Goal: Task Accomplishment & Management: Manage account settings

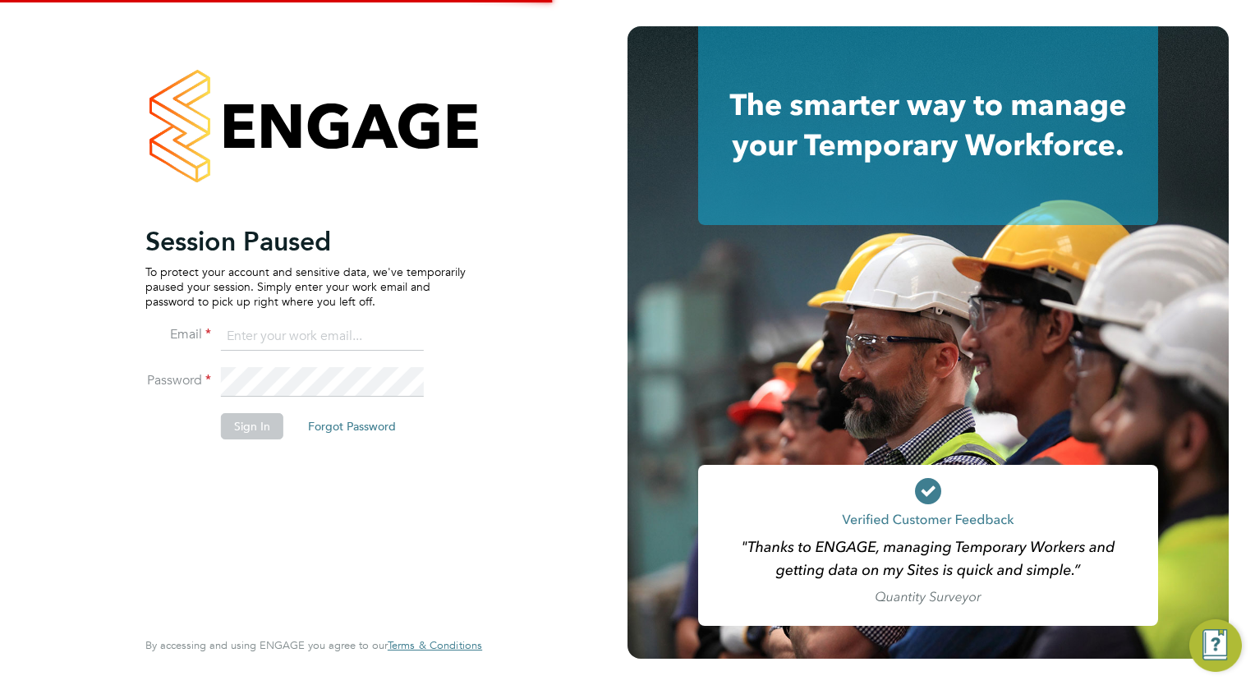
type input "megan.westlotorn@alliancemsp.co.uk"
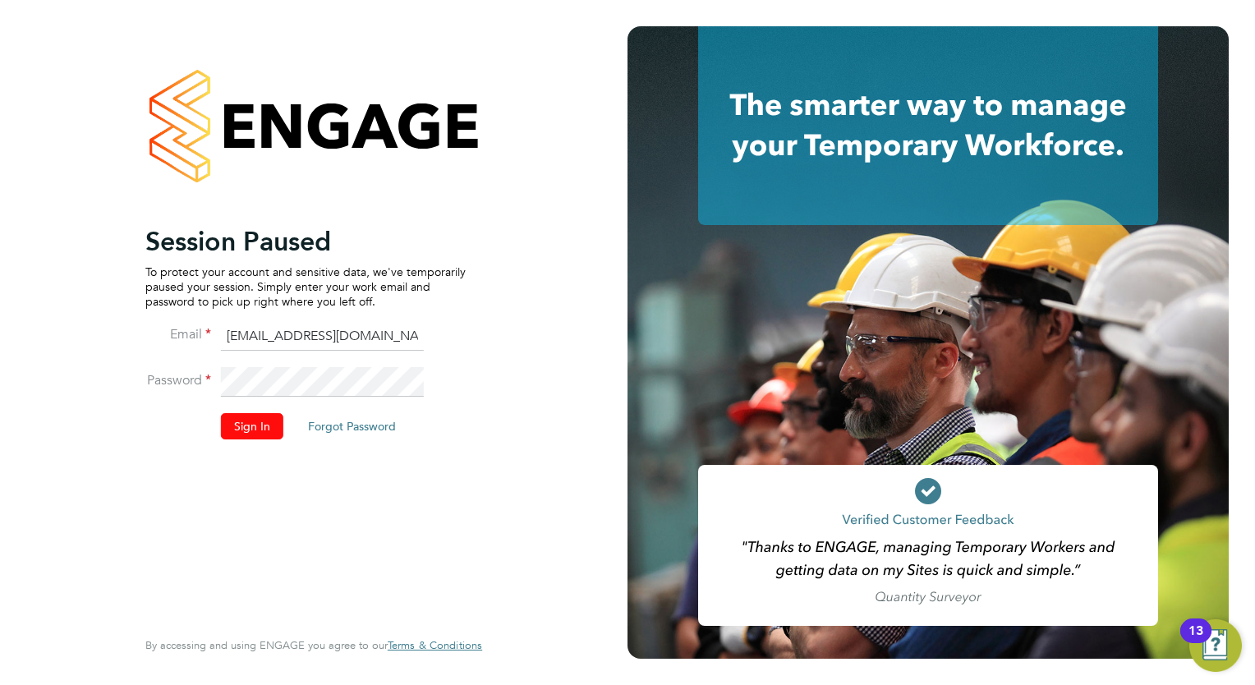
click at [250, 420] on button "Sign In" at bounding box center [252, 426] width 62 height 26
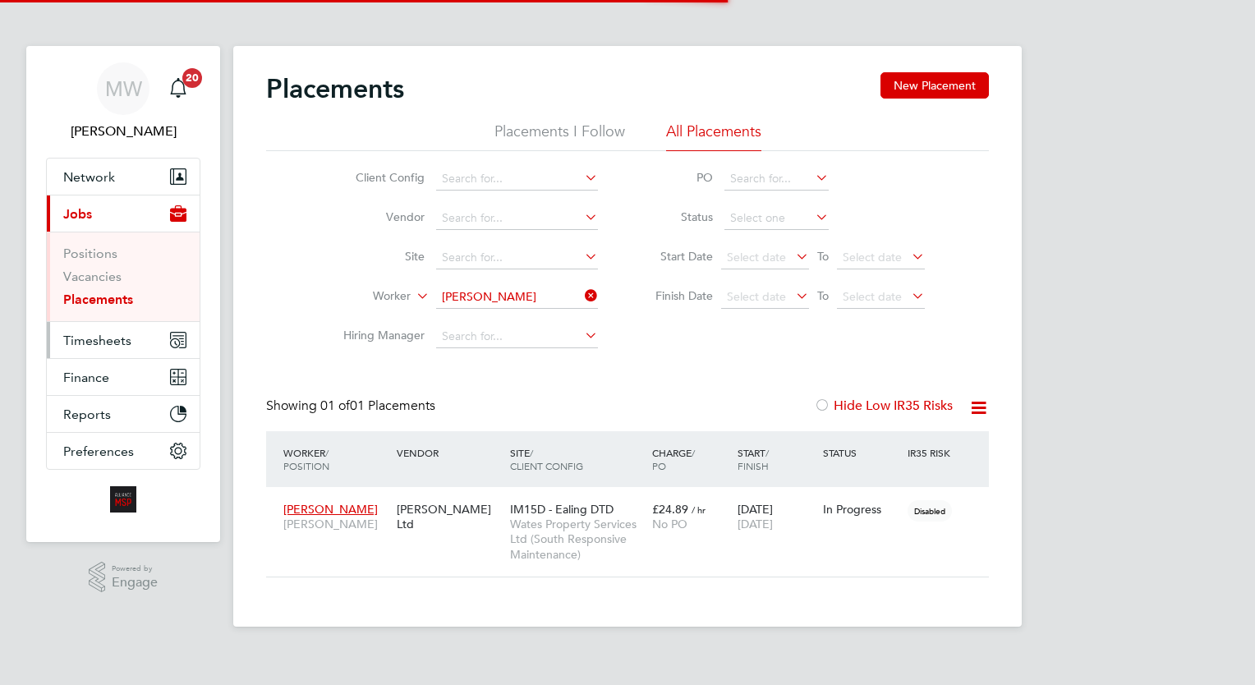
scroll to position [77, 143]
click at [99, 335] on span "Timesheets" at bounding box center [97, 341] width 68 height 16
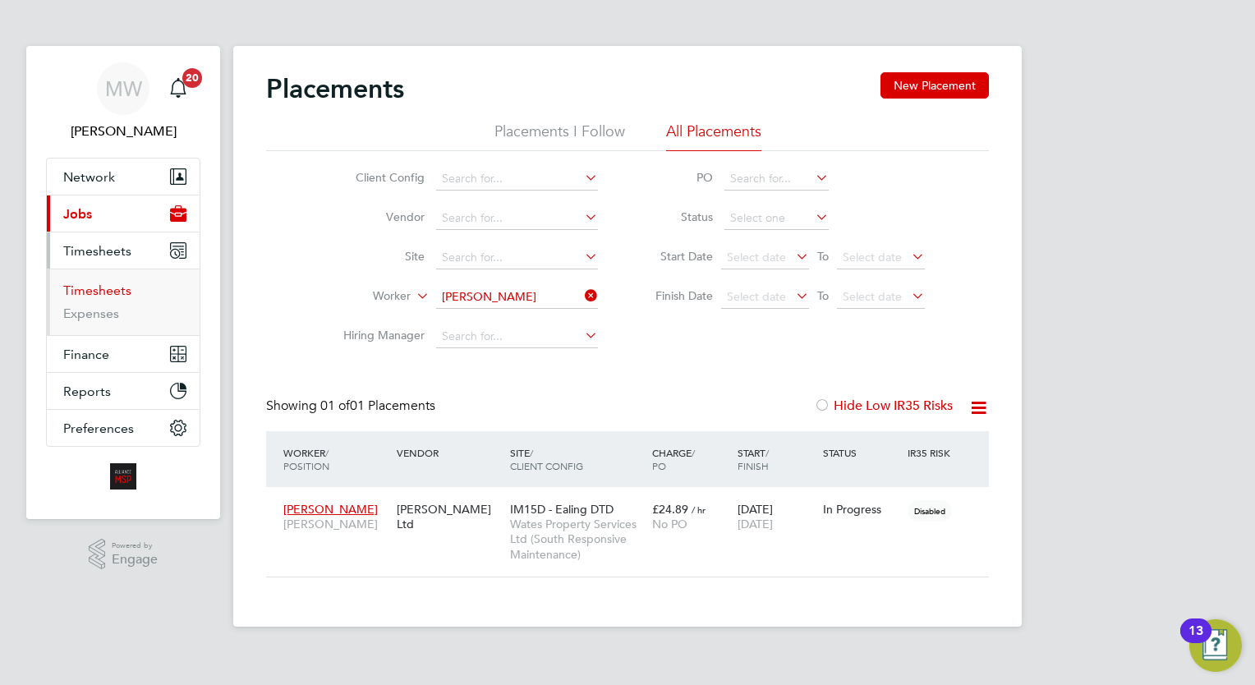
click at [102, 294] on link "Timesheets" at bounding box center [97, 291] width 68 height 16
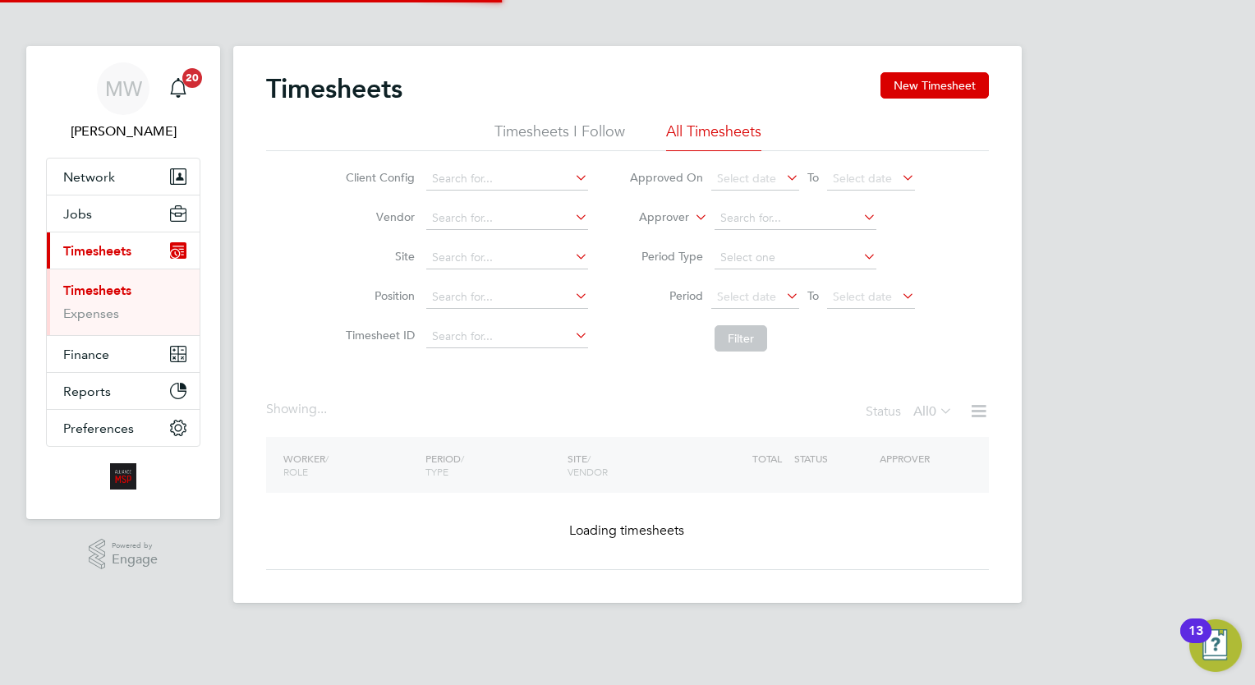
click at [102, 294] on link "Timesheets" at bounding box center [97, 291] width 68 height 16
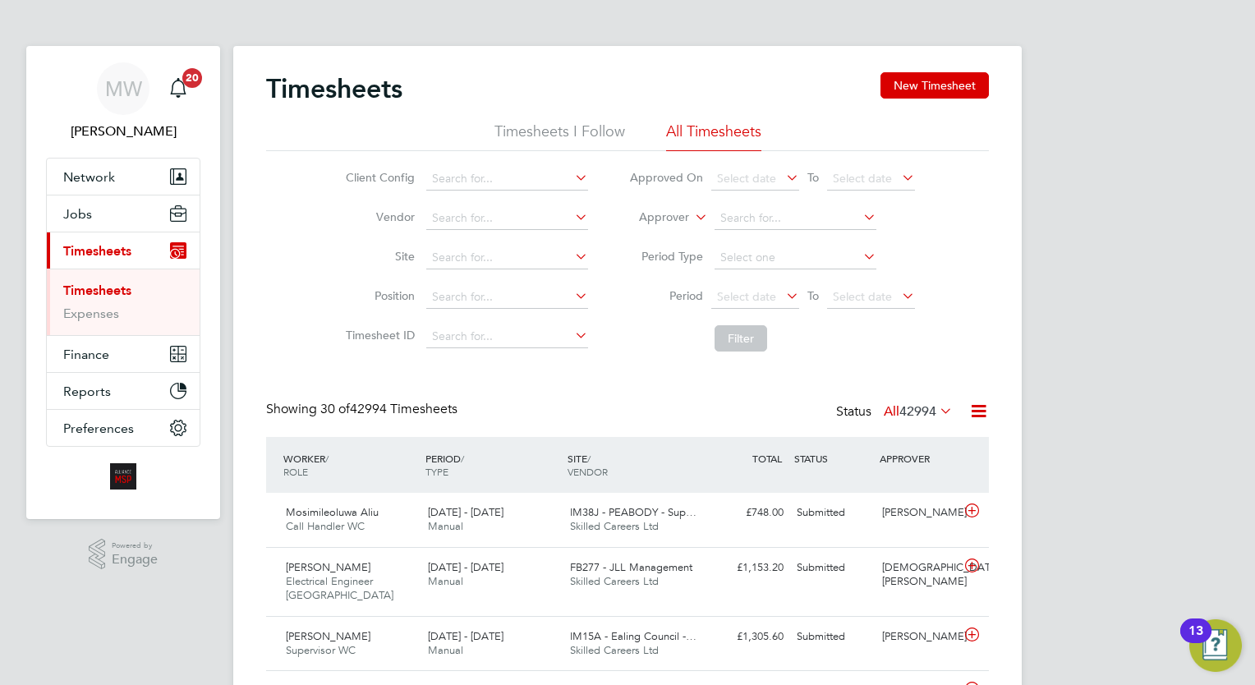
click at [883, 317] on li "Filter" at bounding box center [772, 338] width 327 height 43
click at [889, 304] on span "Select date" at bounding box center [871, 298] width 88 height 22
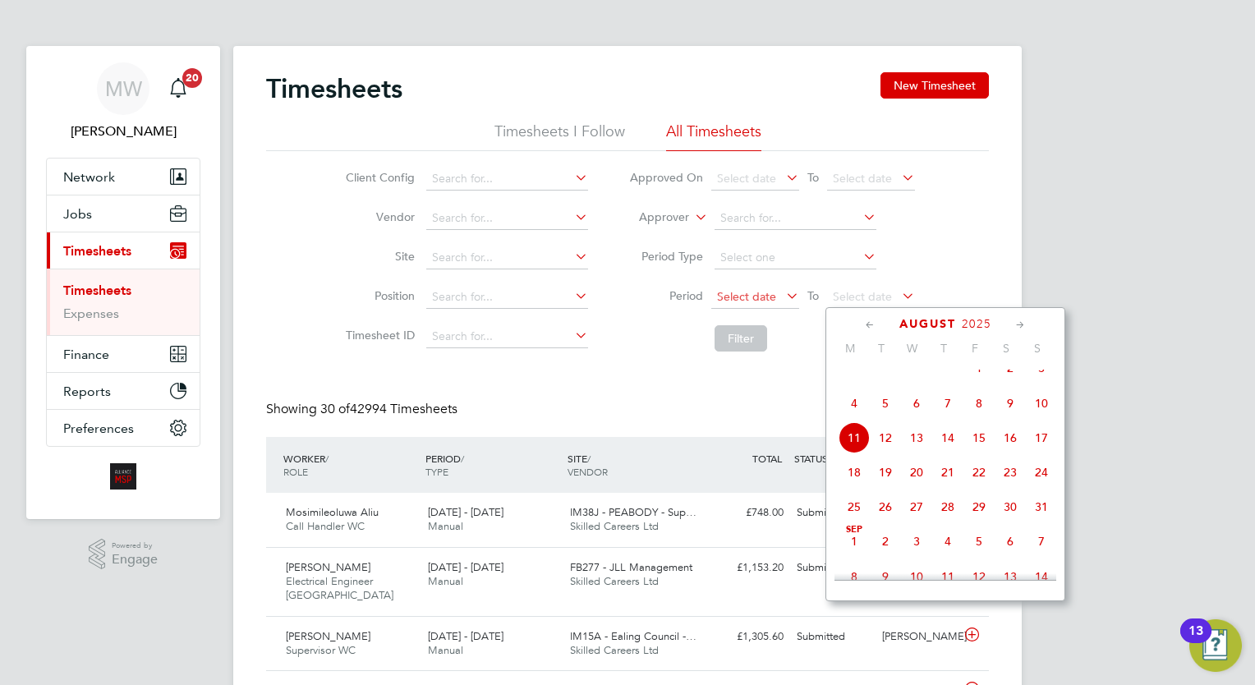
click at [766, 292] on span "Select date" at bounding box center [746, 296] width 59 height 15
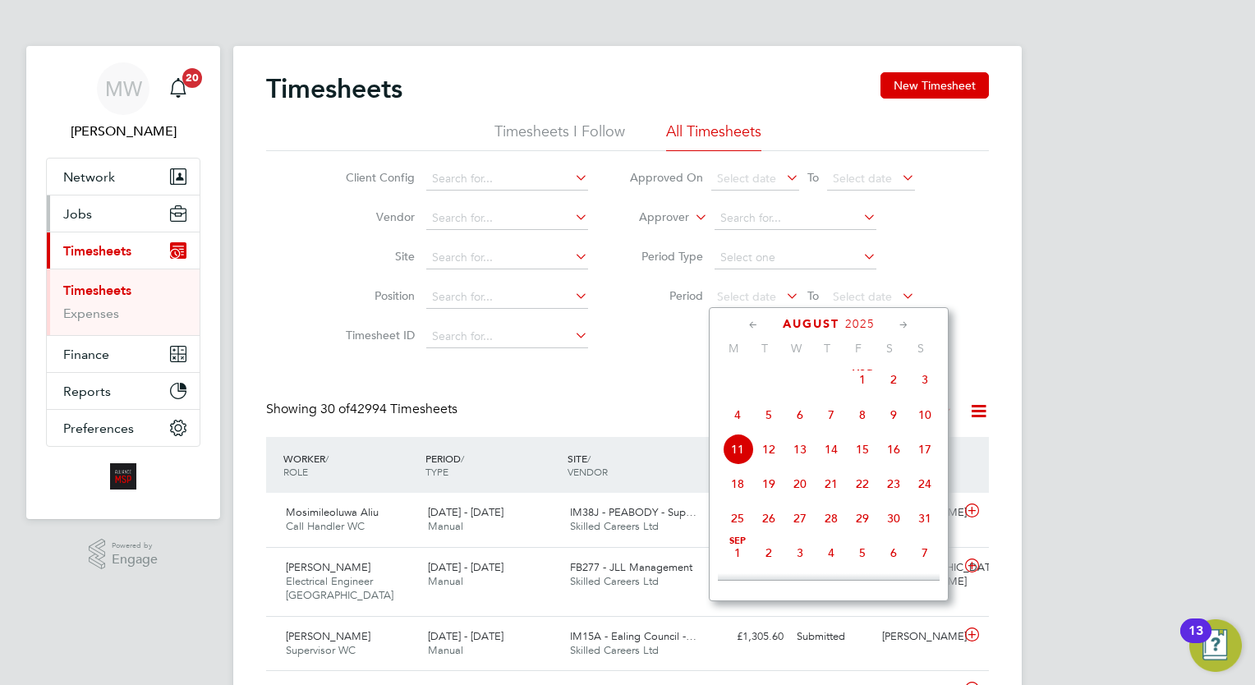
click at [95, 204] on button "Jobs" at bounding box center [123, 214] width 153 height 36
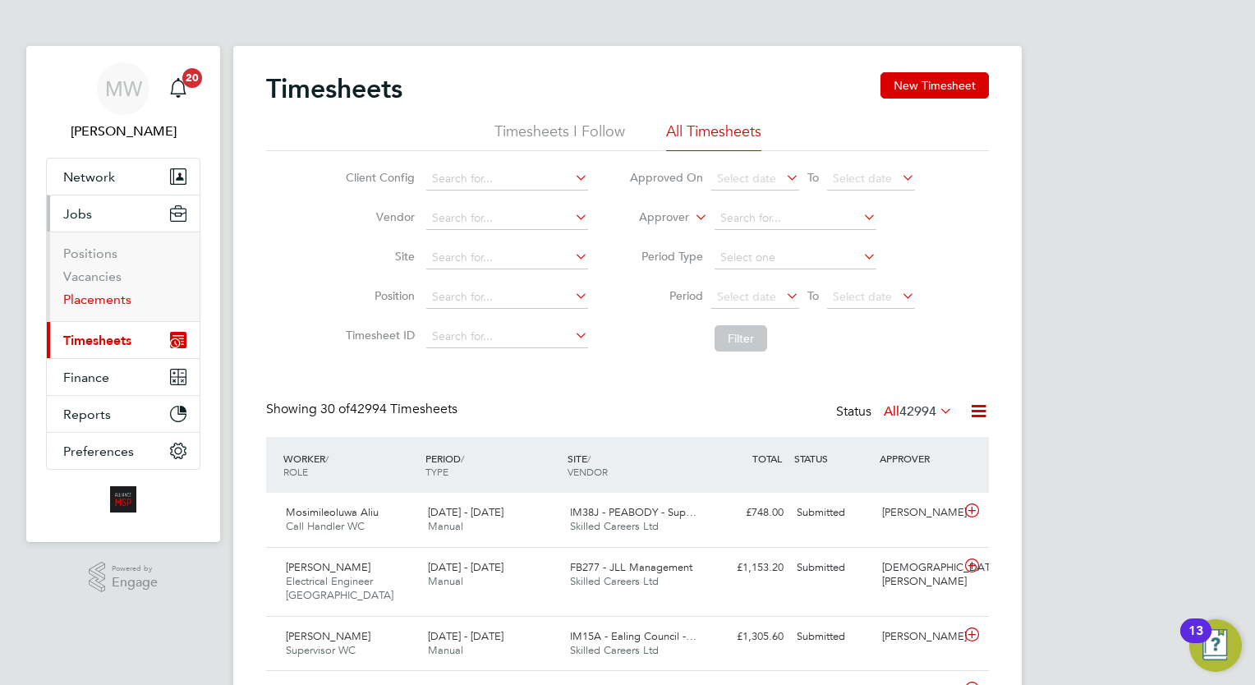
click at [108, 301] on link "Placements" at bounding box center [97, 300] width 68 height 16
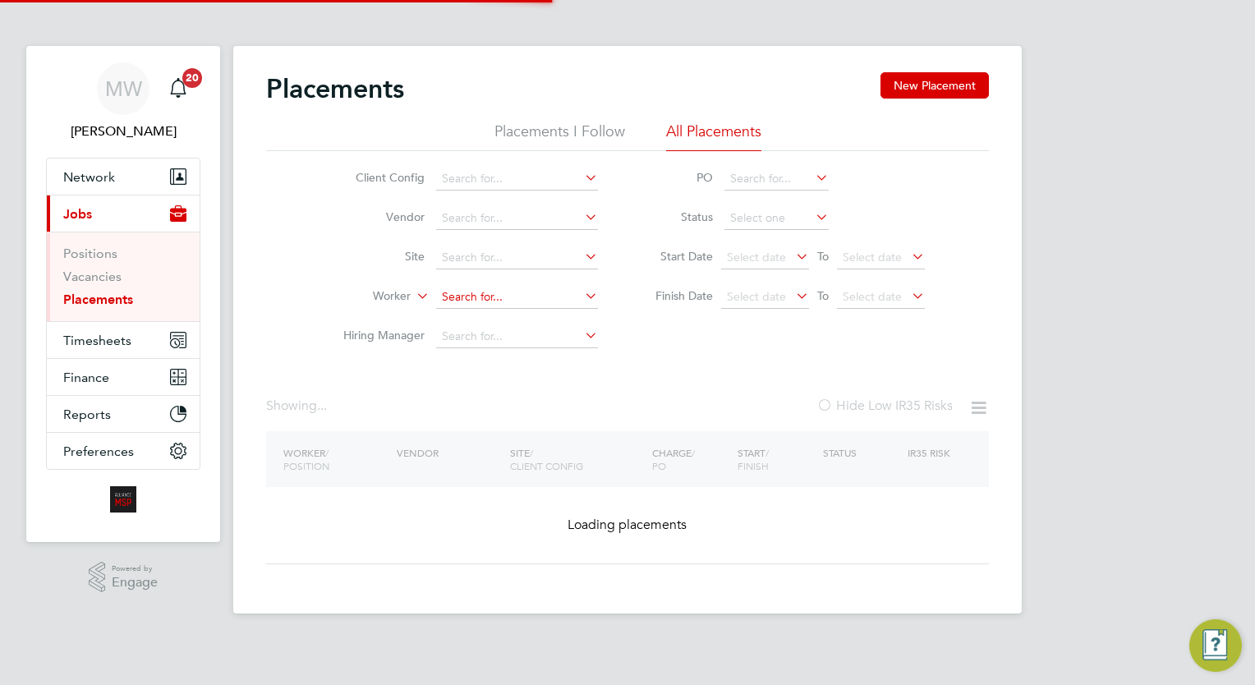
click at [475, 298] on input at bounding box center [517, 297] width 162 height 23
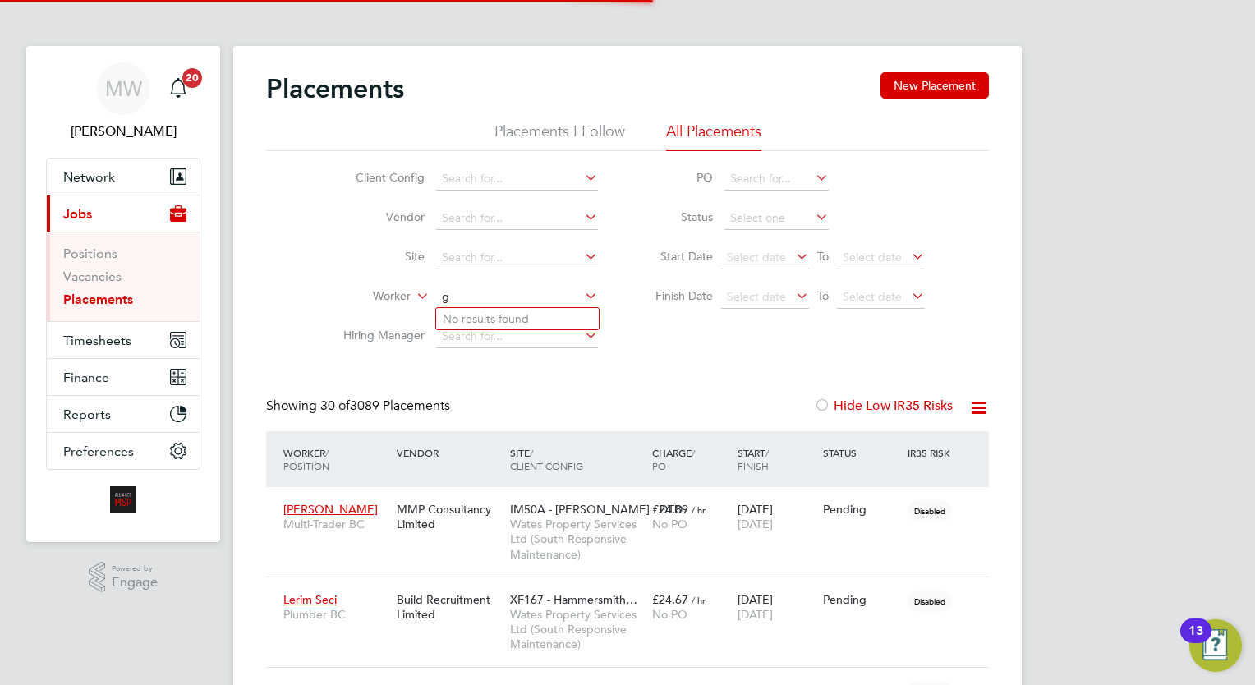
scroll to position [47, 114]
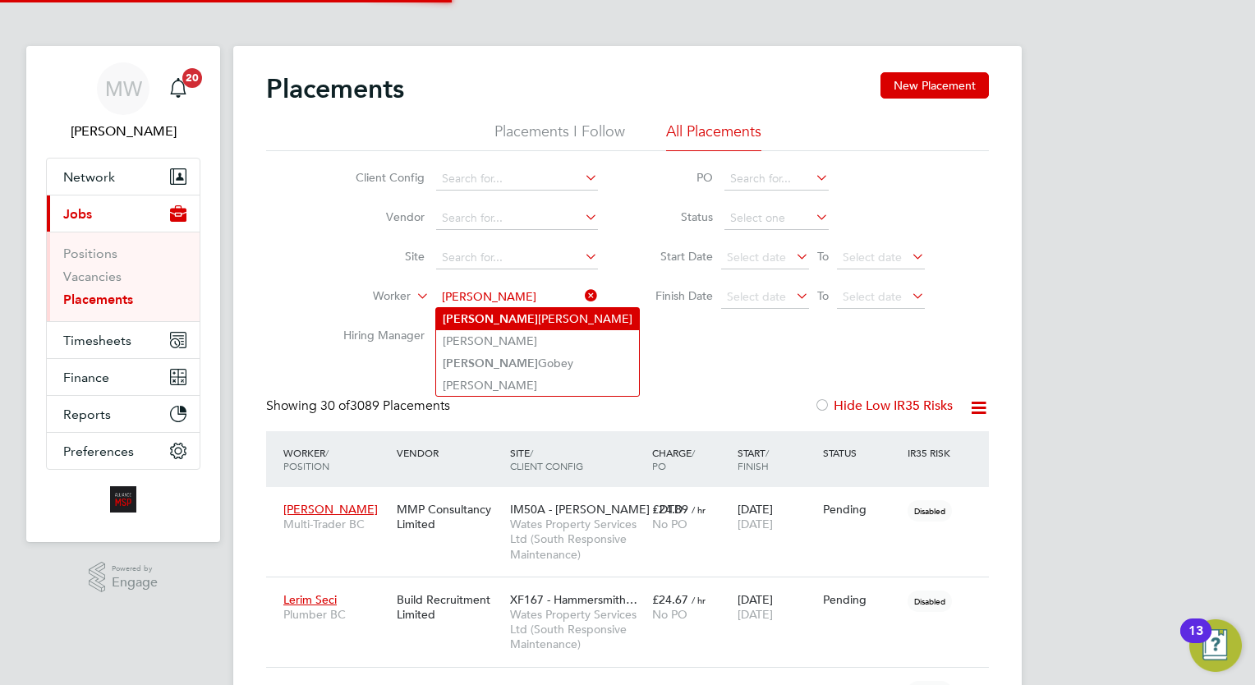
click at [521, 319] on li "Gerry Rankin" at bounding box center [537, 319] width 203 height 22
type input "Gerry Rankin"
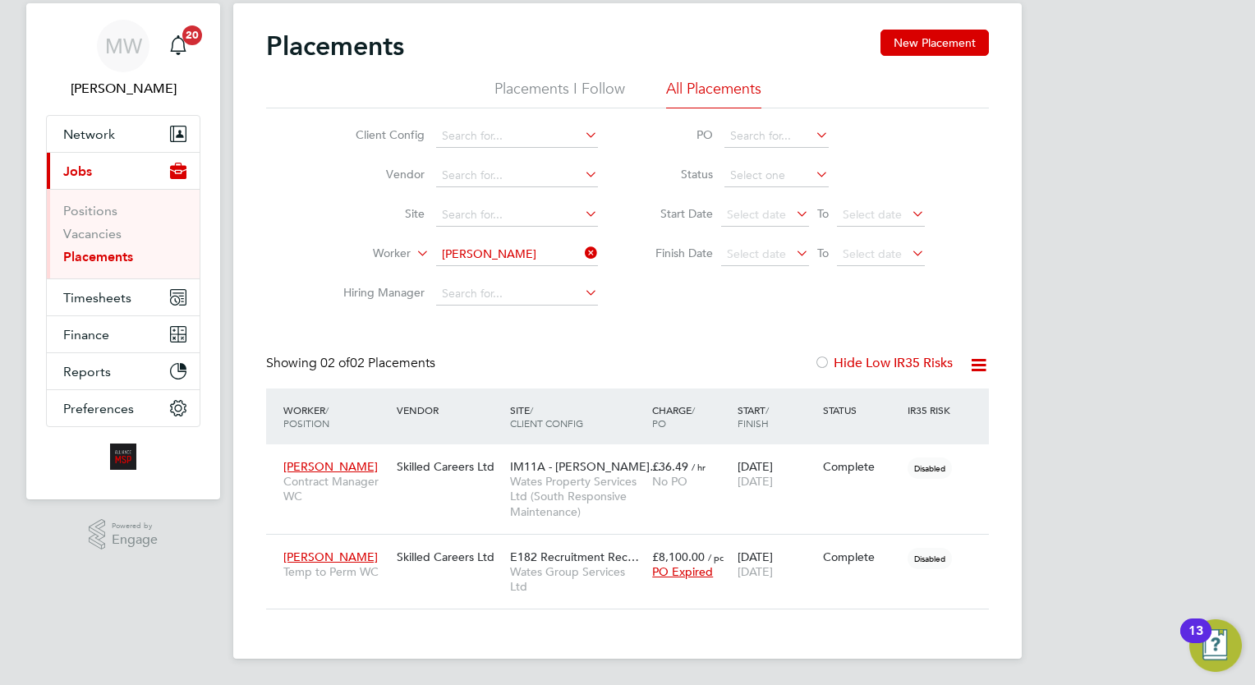
click at [582, 251] on icon at bounding box center [582, 253] width 0 height 23
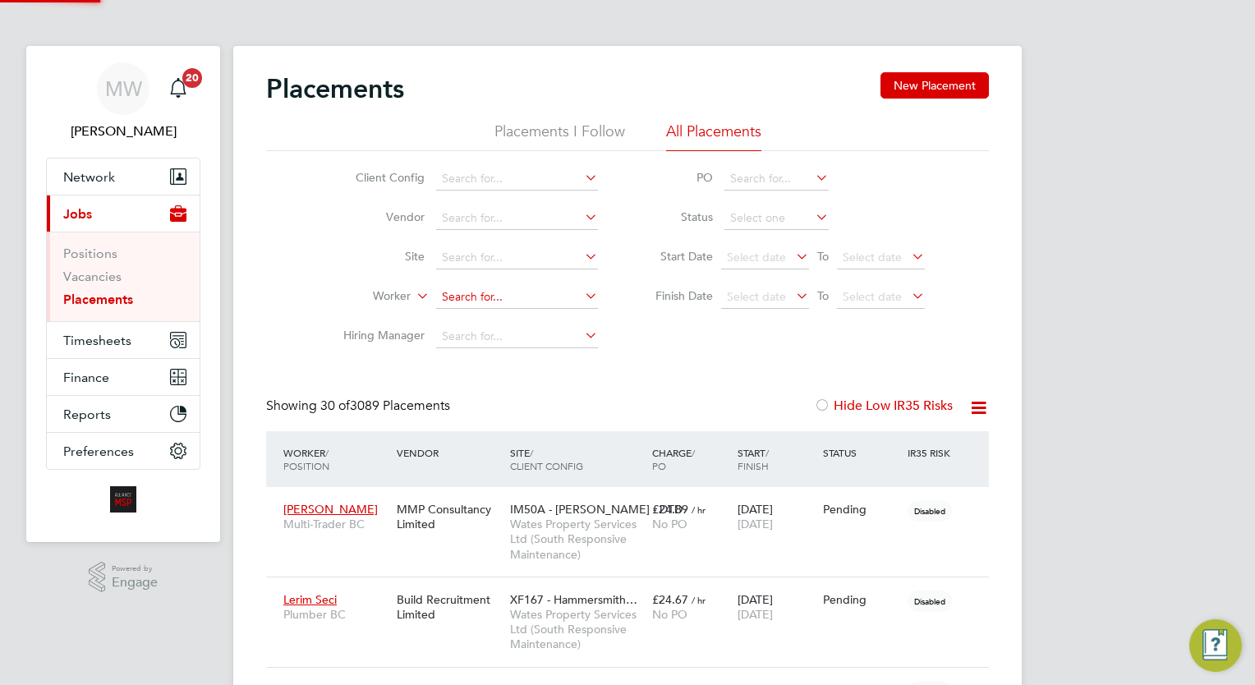
click at [486, 290] on input at bounding box center [517, 297] width 162 height 23
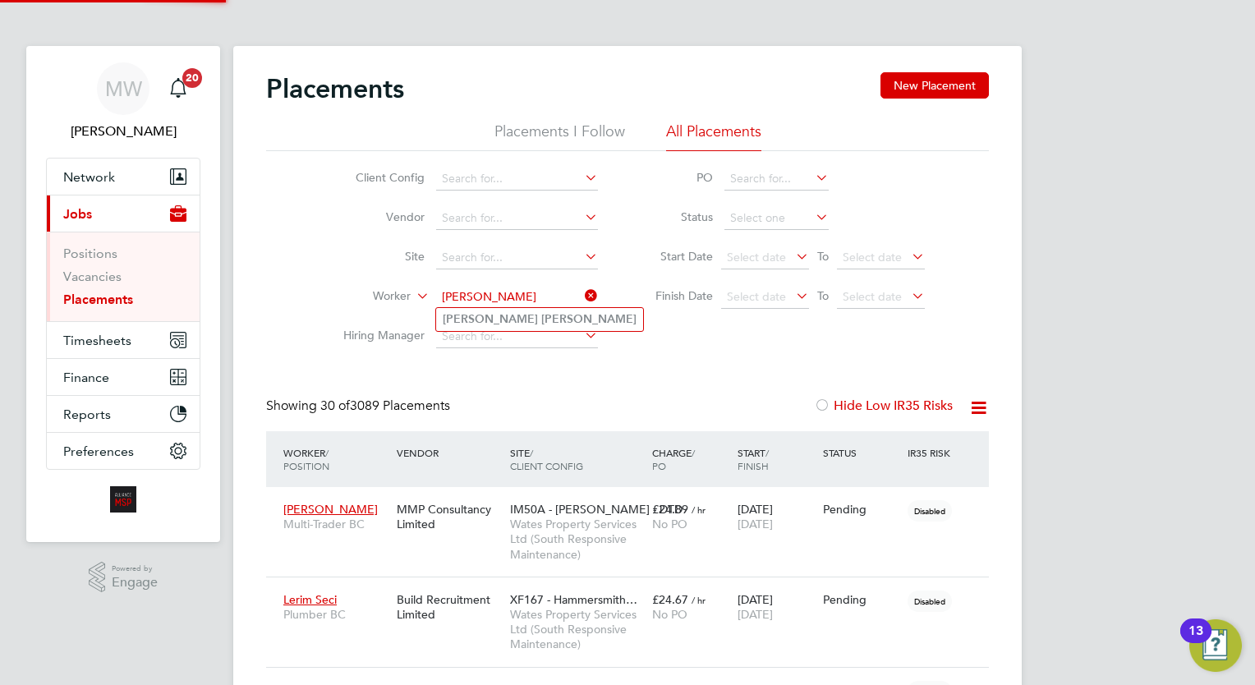
click at [519, 320] on li "Jake Hanson" at bounding box center [539, 319] width 207 height 22
type input "Jake Hanson"
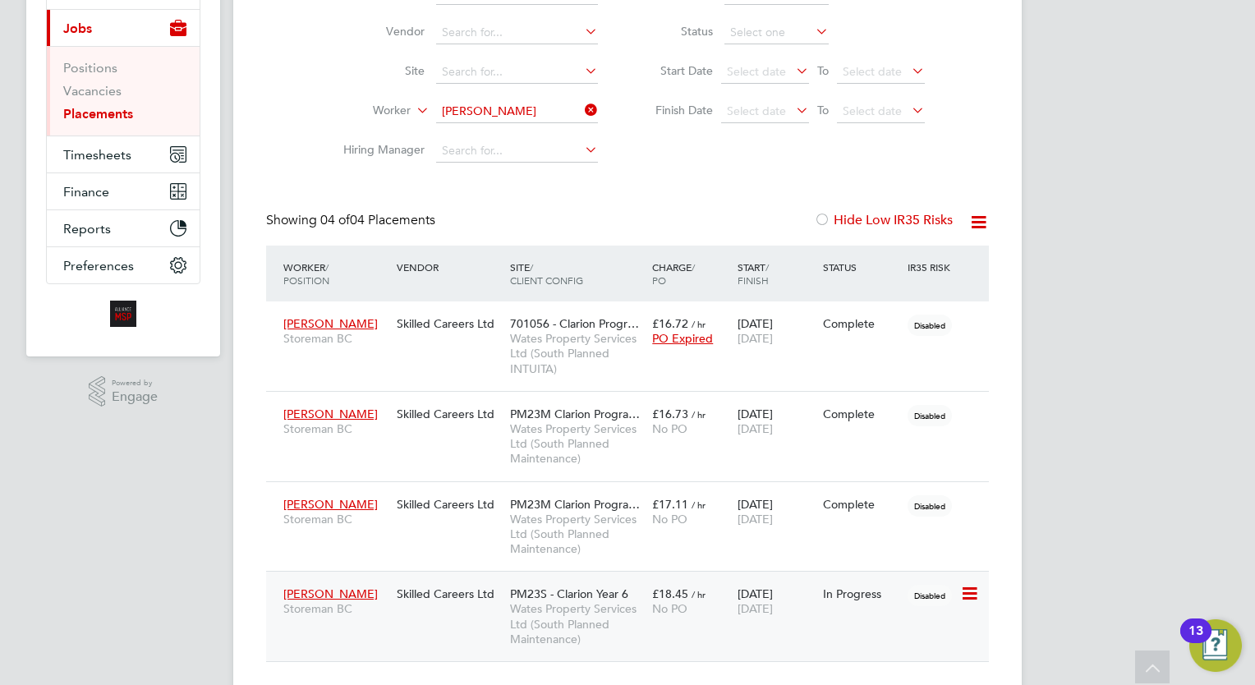
click at [636, 611] on span "Wates Property Services Ltd (South Planned Maintenance)" at bounding box center [577, 623] width 134 height 45
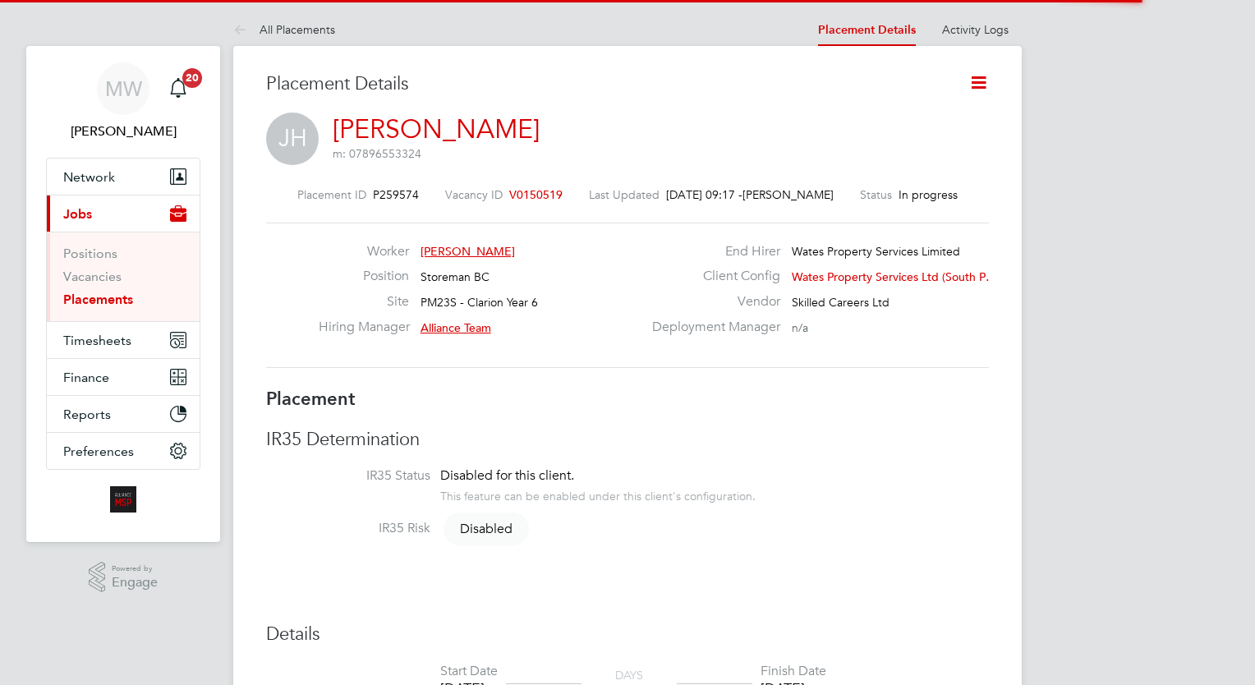
click at [983, 81] on icon at bounding box center [979, 82] width 21 height 21
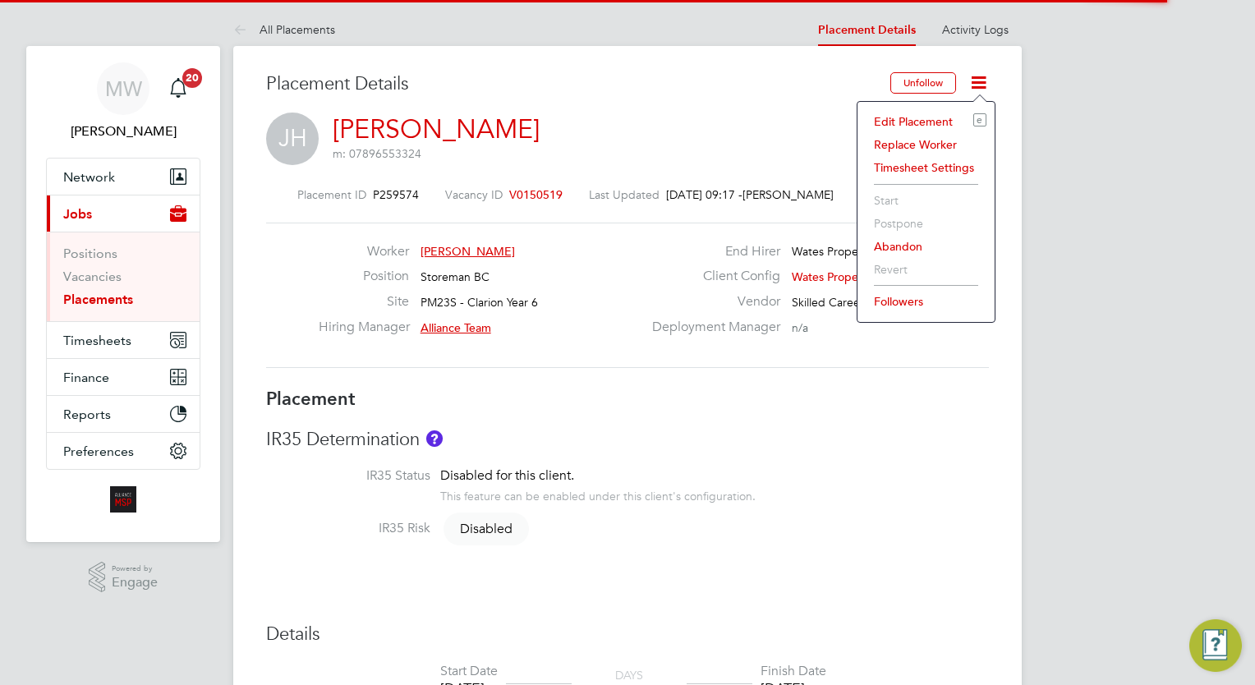
click at [911, 113] on li "Edit Placement e" at bounding box center [926, 121] width 121 height 23
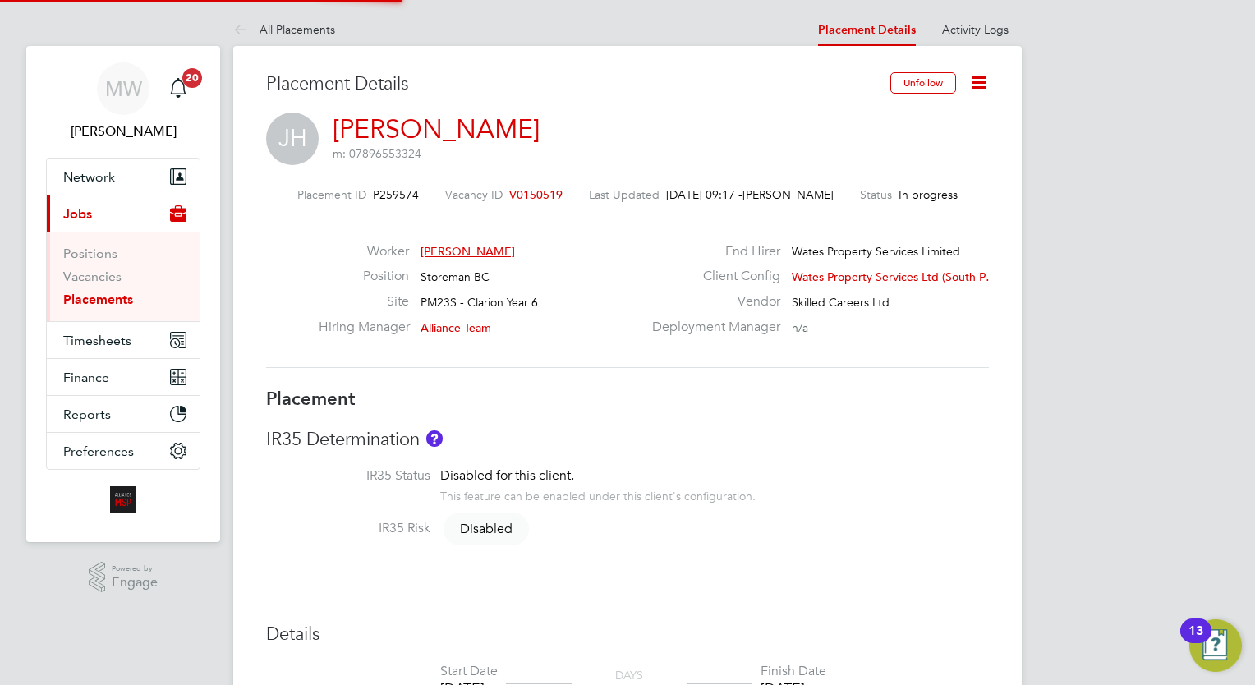
type input "Alliance Team"
type input "[PERSON_NAME]"
type input "[DATE]"
type input "08:00"
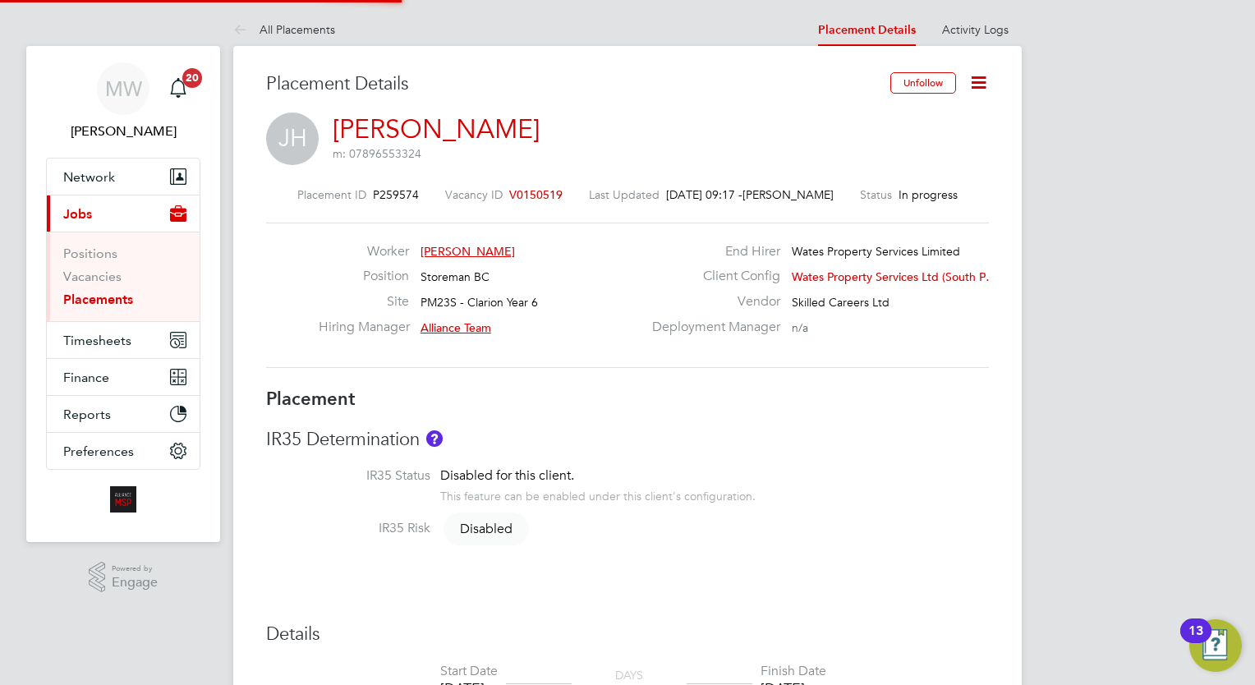
type input "18:00"
type input "Intuitatransfer9"
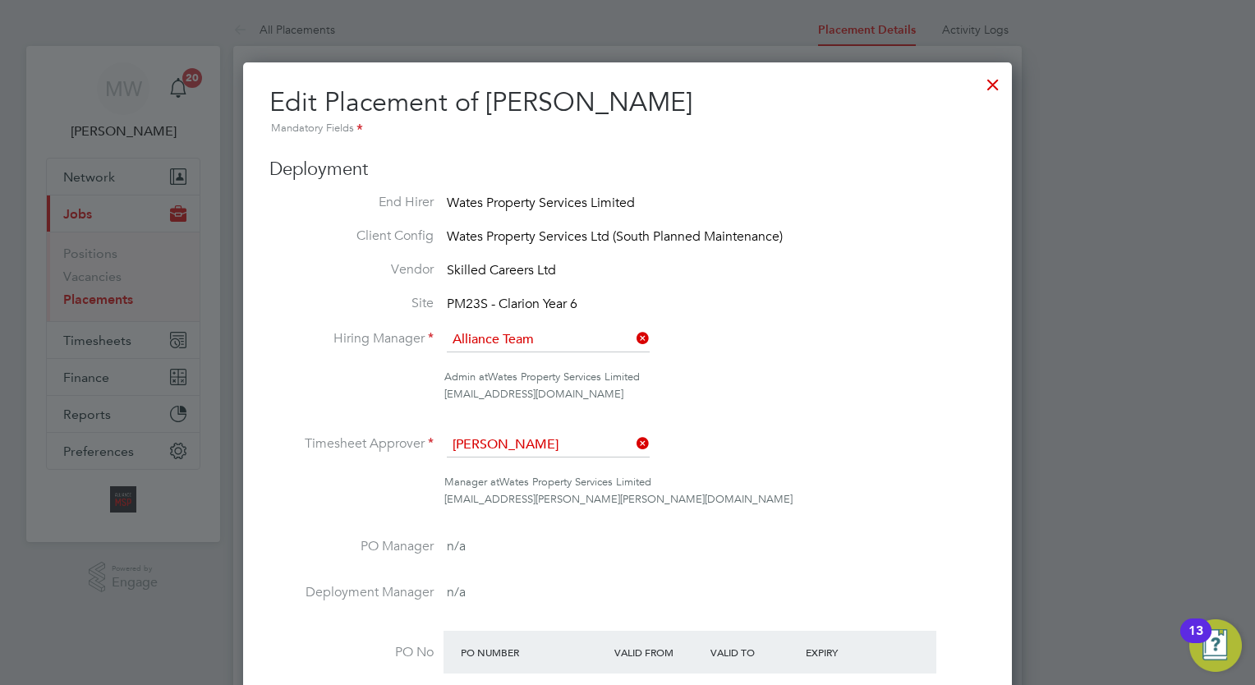
scroll to position [8, 8]
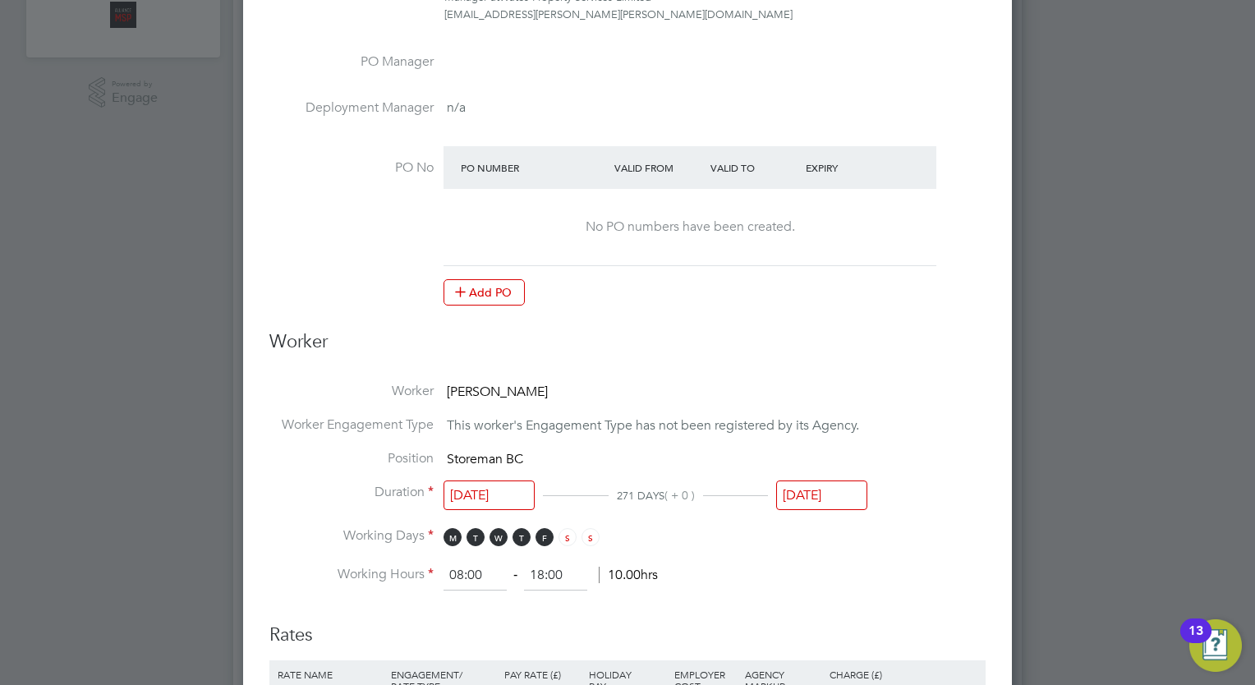
click at [827, 472] on li "Position Storeman BC" at bounding box center [627, 467] width 716 height 34
click at [822, 486] on input "[DATE]" at bounding box center [821, 496] width 91 height 30
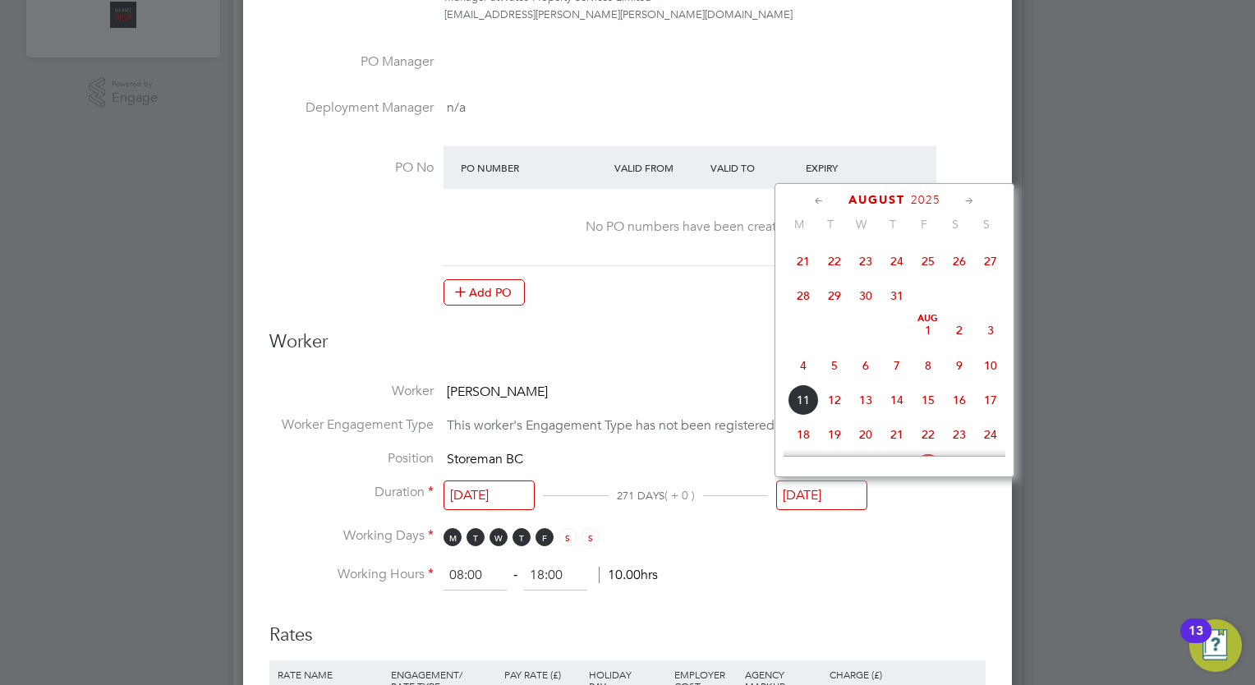
click at [891, 308] on span "31" at bounding box center [897, 295] width 31 height 31
type input "[DATE]"
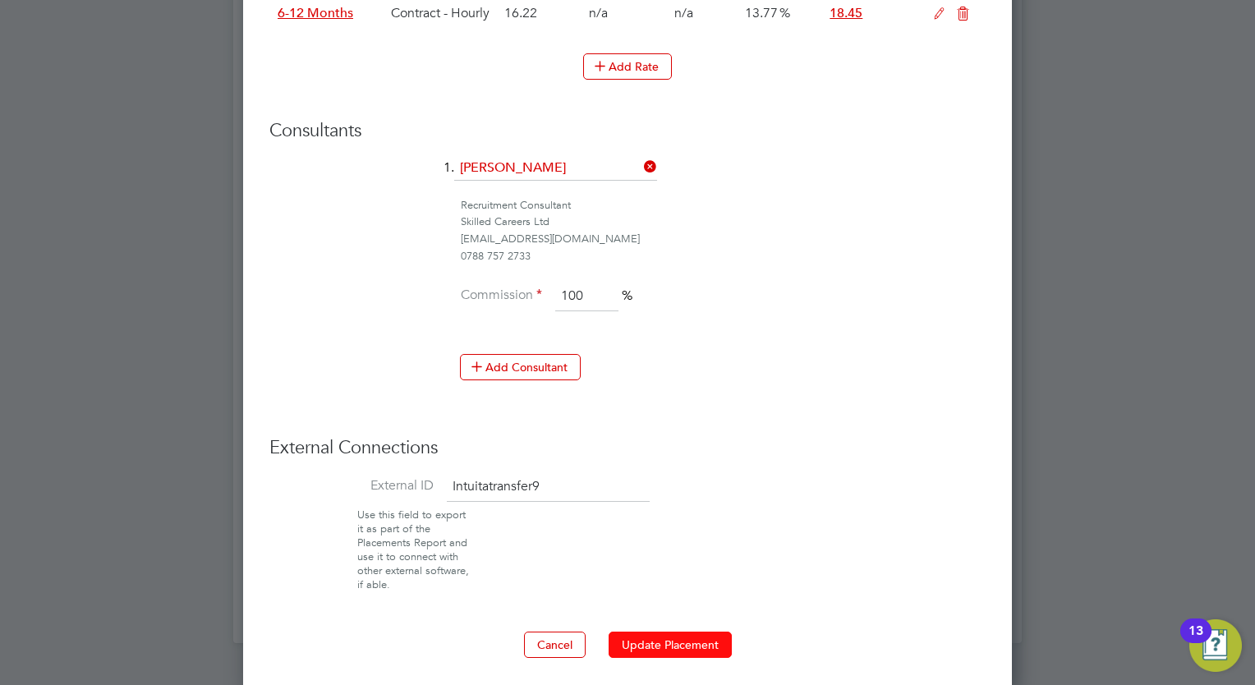
click at [633, 634] on button "Update Placement" at bounding box center [670, 645] width 123 height 26
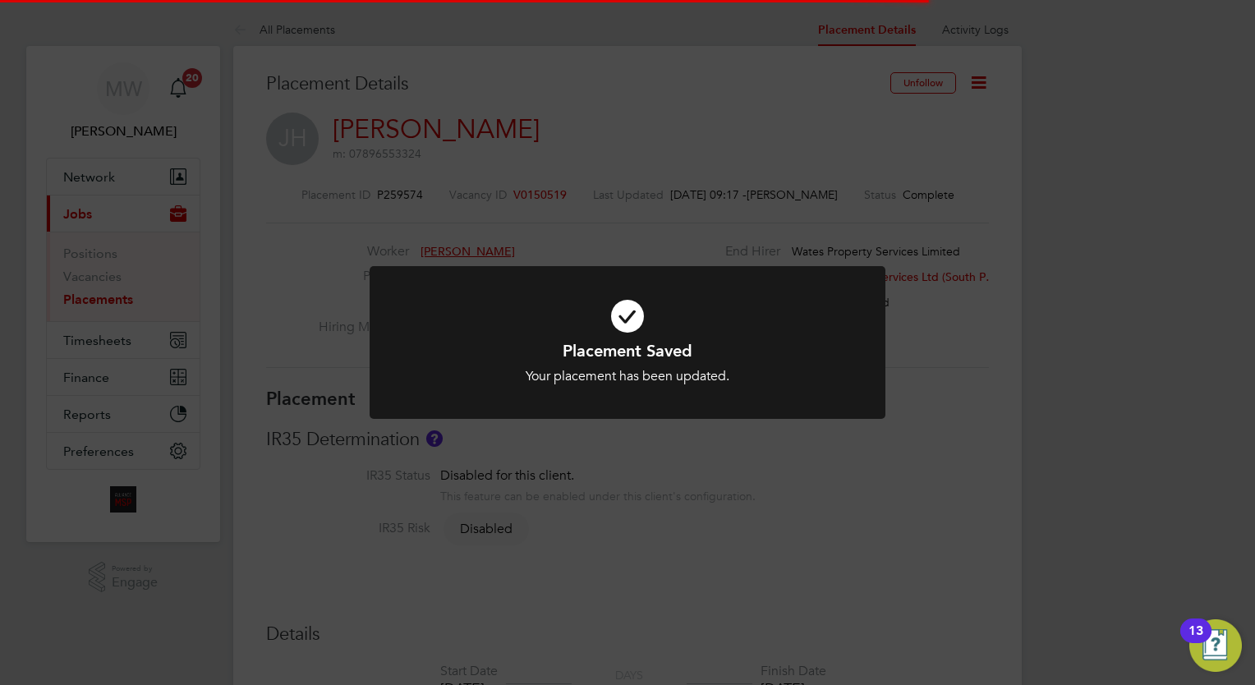
click at [772, 531] on div "Placement Saved Your placement has been updated. Cancel Okay" at bounding box center [627, 342] width 1255 height 685
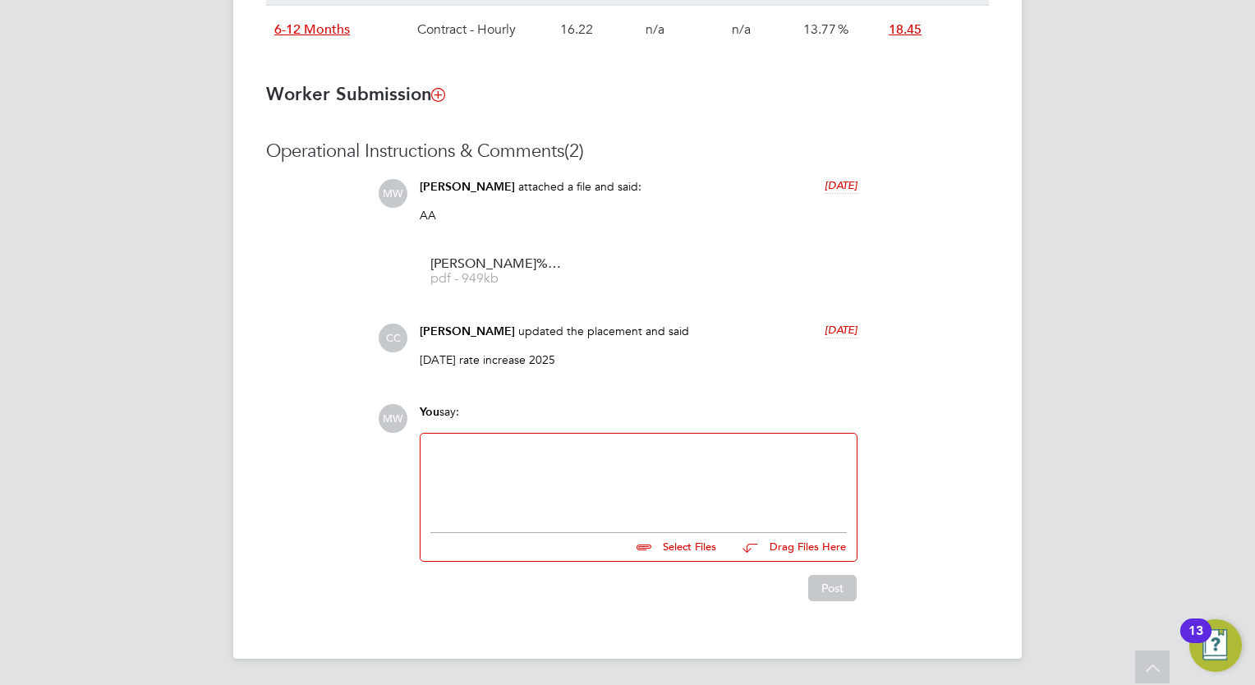
click at [527, 471] on div at bounding box center [638, 479] width 417 height 71
click at [433, 452] on div "Closed until we get a response on missing compliance" at bounding box center [638, 479] width 417 height 71
click at [799, 453] on div "Booking closed until we get a response on missing compliance" at bounding box center [638, 479] width 417 height 71
click at [833, 594] on button "Post" at bounding box center [832, 588] width 48 height 26
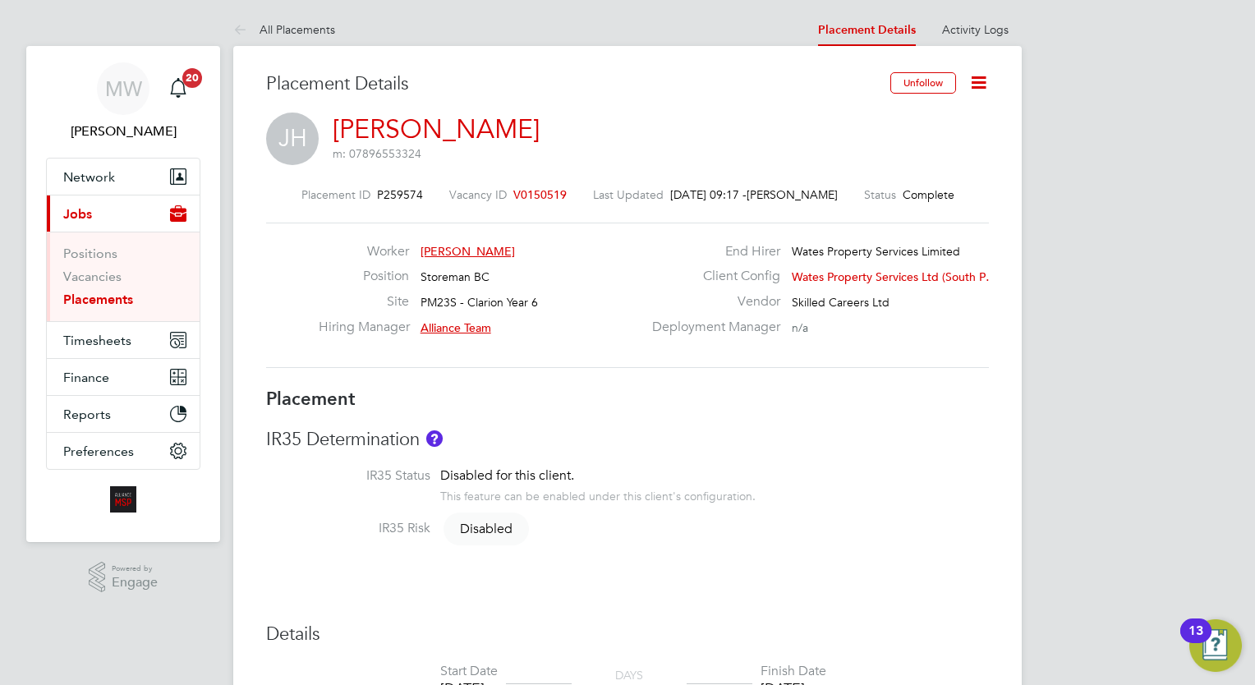
click at [112, 292] on link "Placements" at bounding box center [98, 300] width 70 height 16
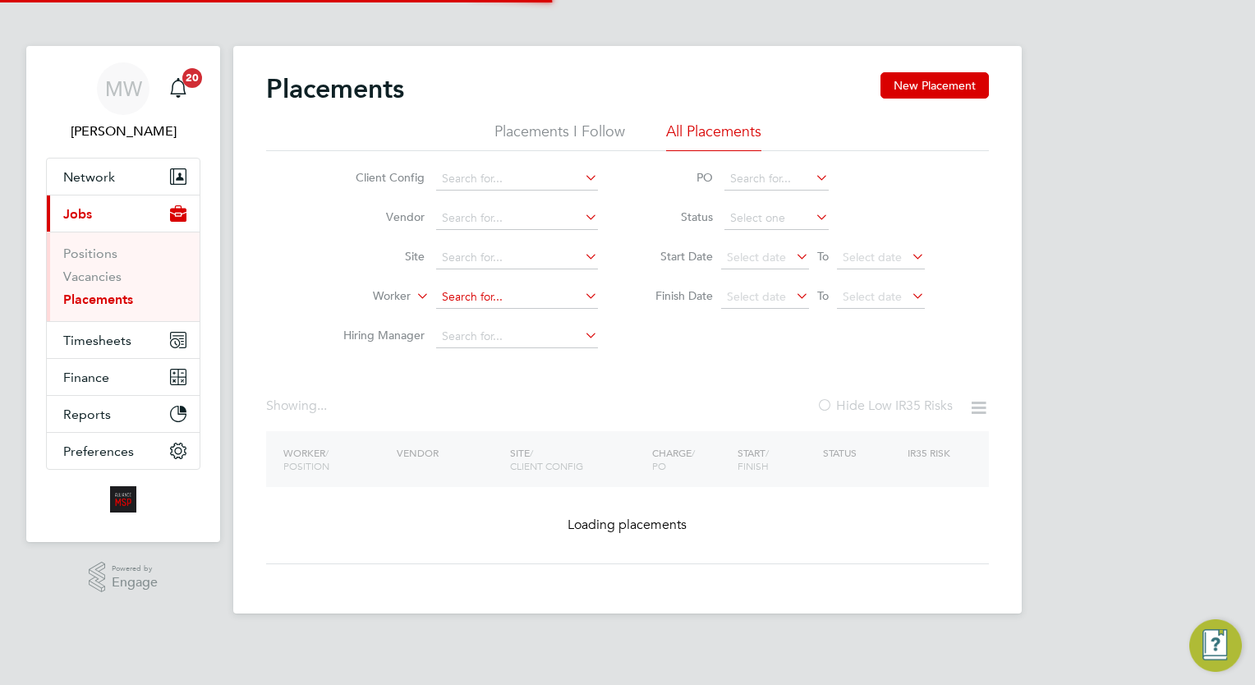
click at [492, 292] on input at bounding box center [517, 297] width 162 height 23
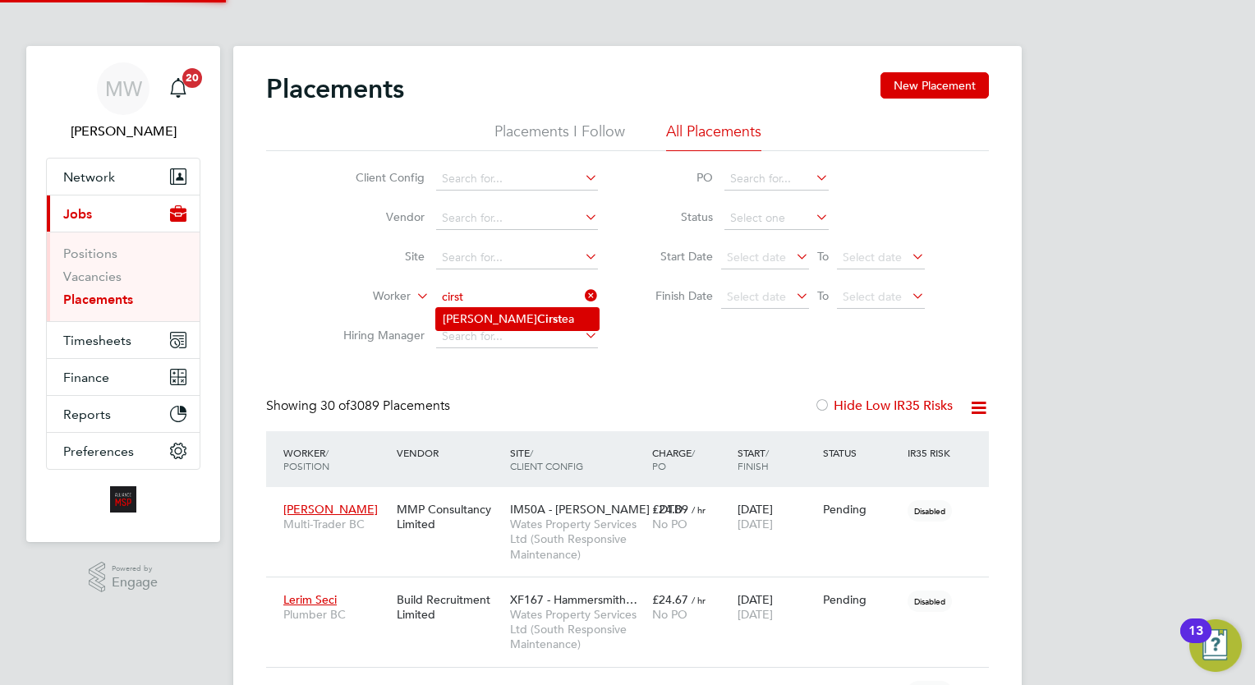
click at [486, 316] on li "[PERSON_NAME] ea" at bounding box center [517, 319] width 163 height 22
type input "[PERSON_NAME]"
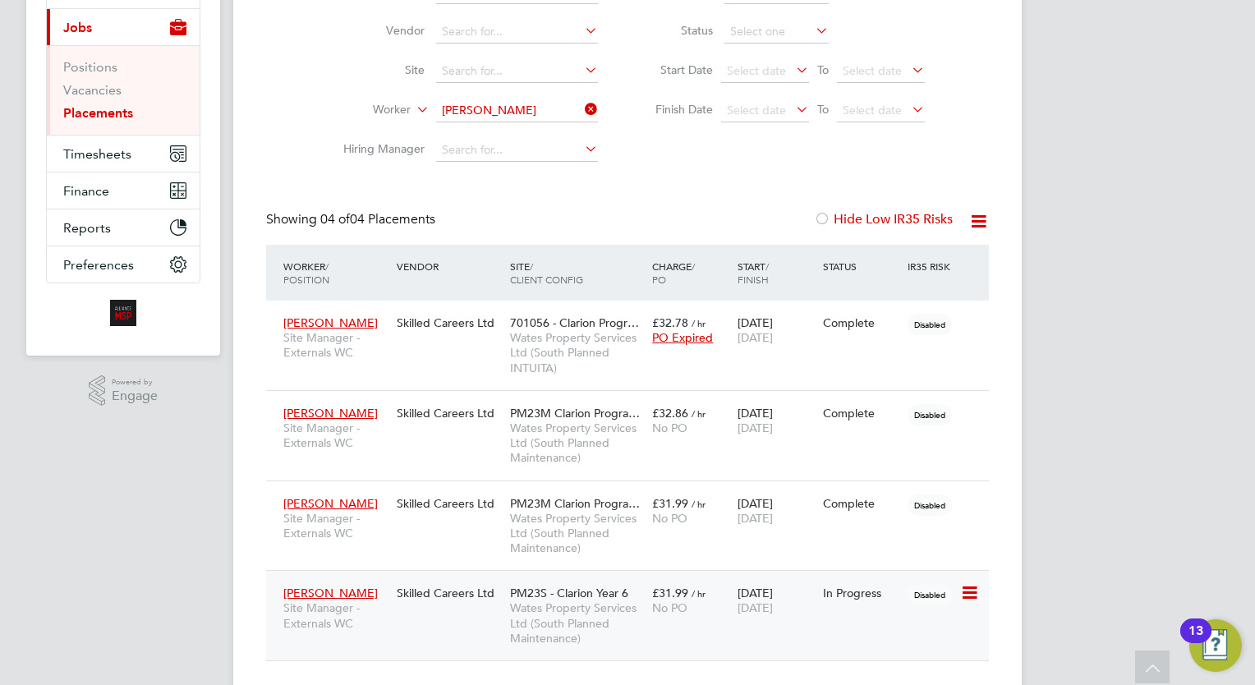
click at [731, 596] on div "£31.99 / hr No PO" at bounding box center [690, 601] width 85 height 46
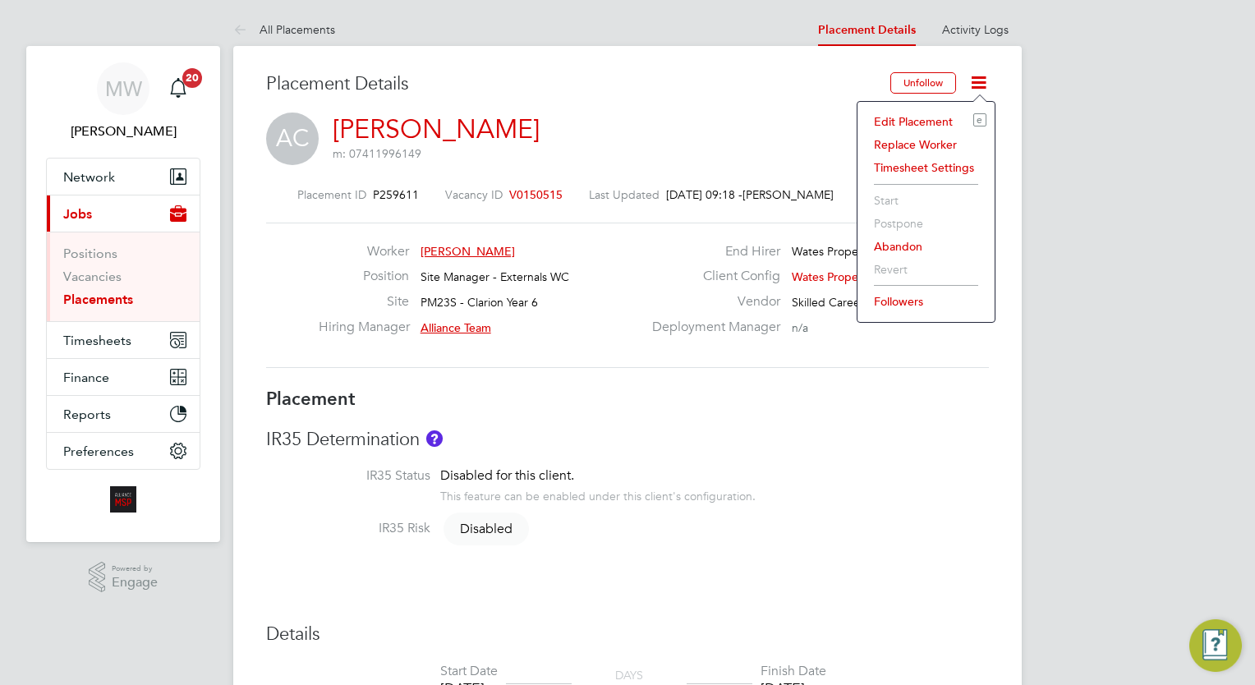
click at [929, 113] on li "Edit Placement e" at bounding box center [926, 121] width 121 height 23
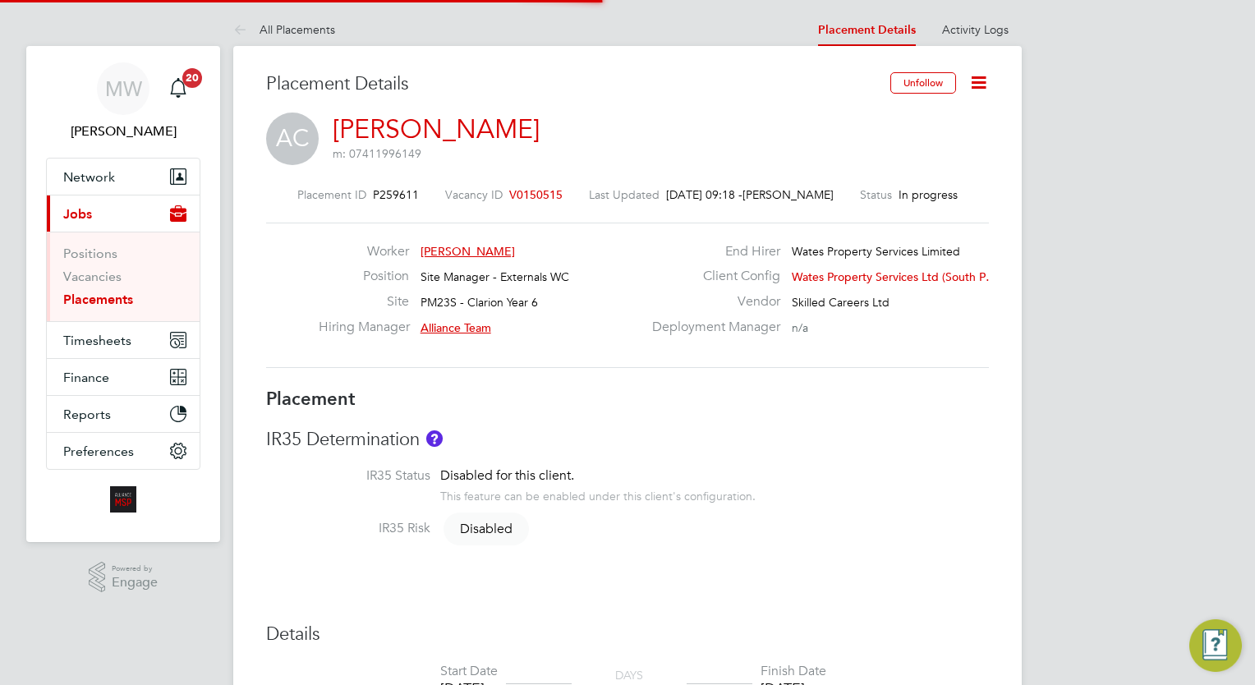
type input "Alliance Team"
type input "Warren Ellis"
type input "[DATE]"
type input "08:00"
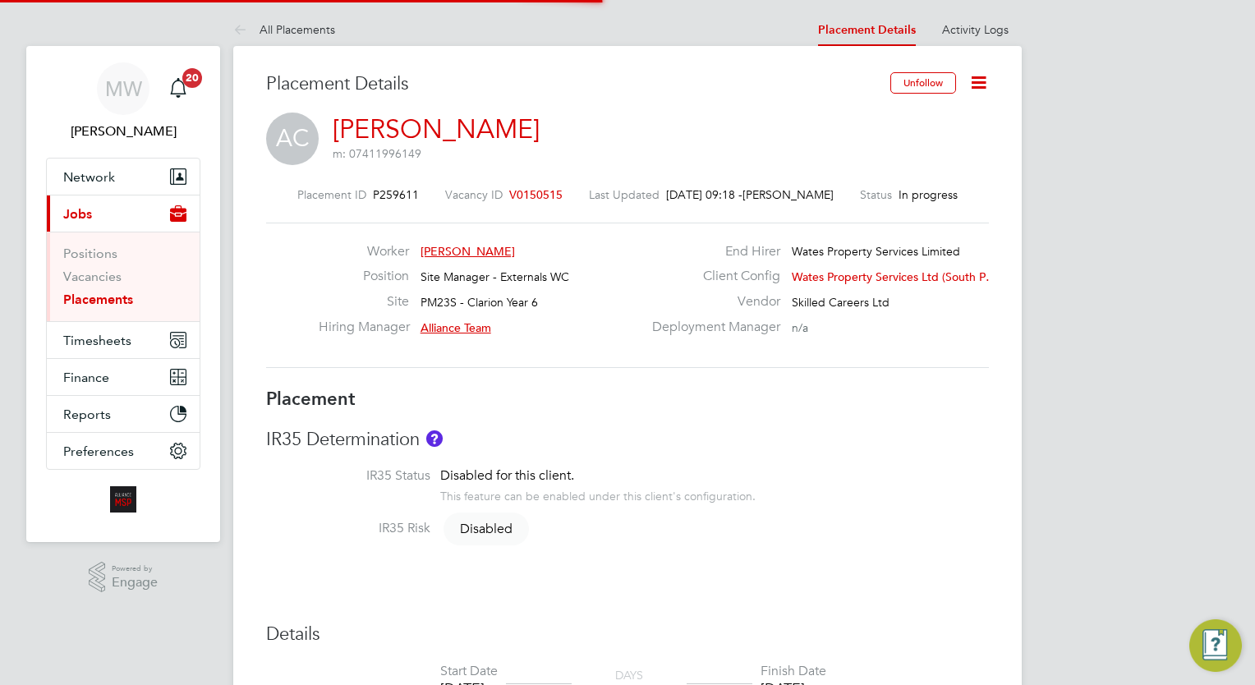
type input "18:00"
type input "Intuitatransfer7"
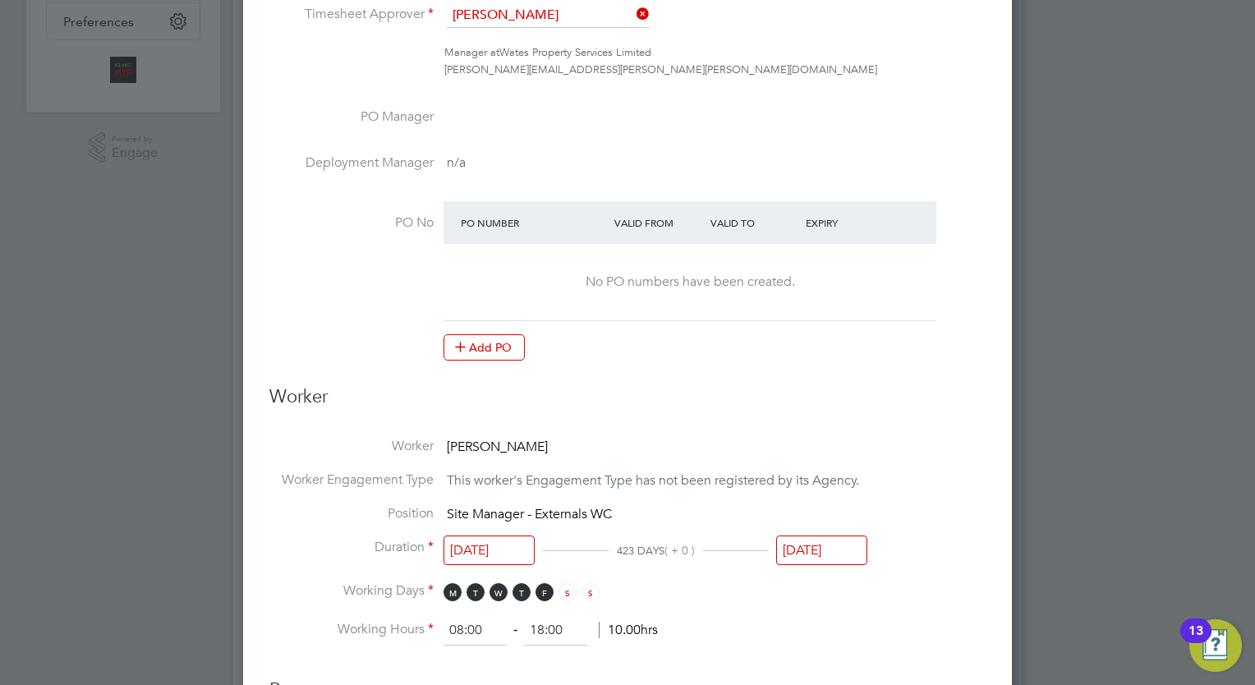
scroll to position [427, 0]
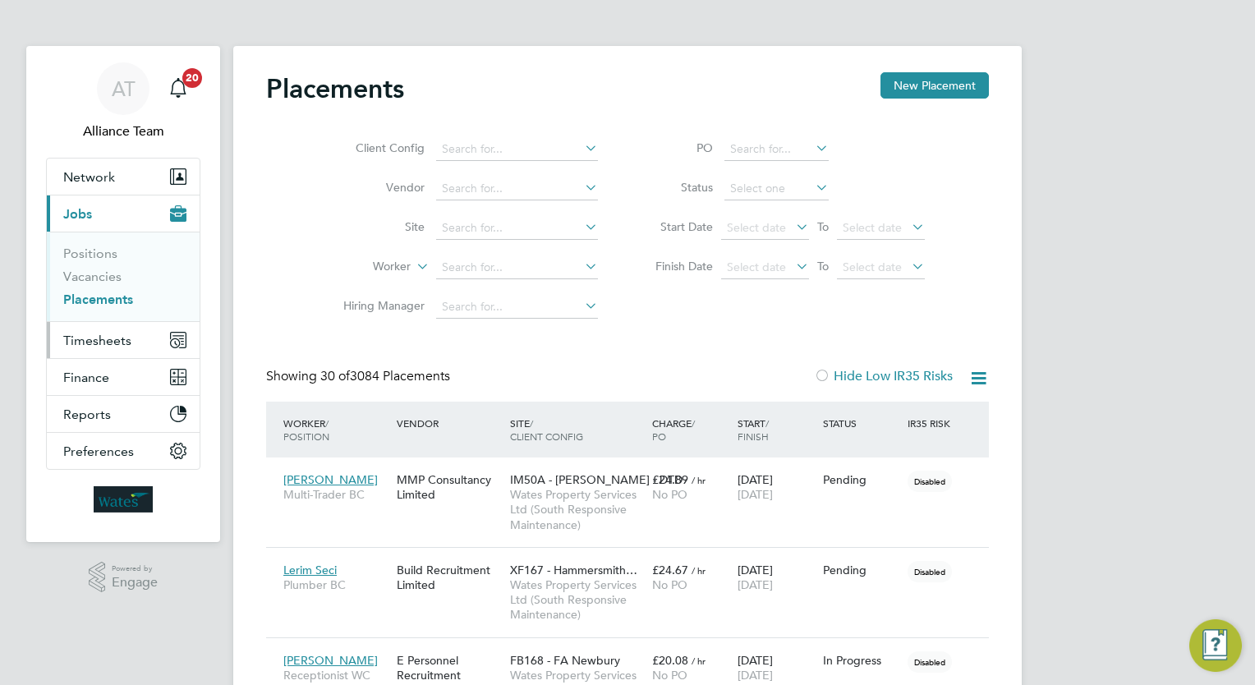
click at [122, 333] on span "Timesheets" at bounding box center [97, 341] width 68 height 16
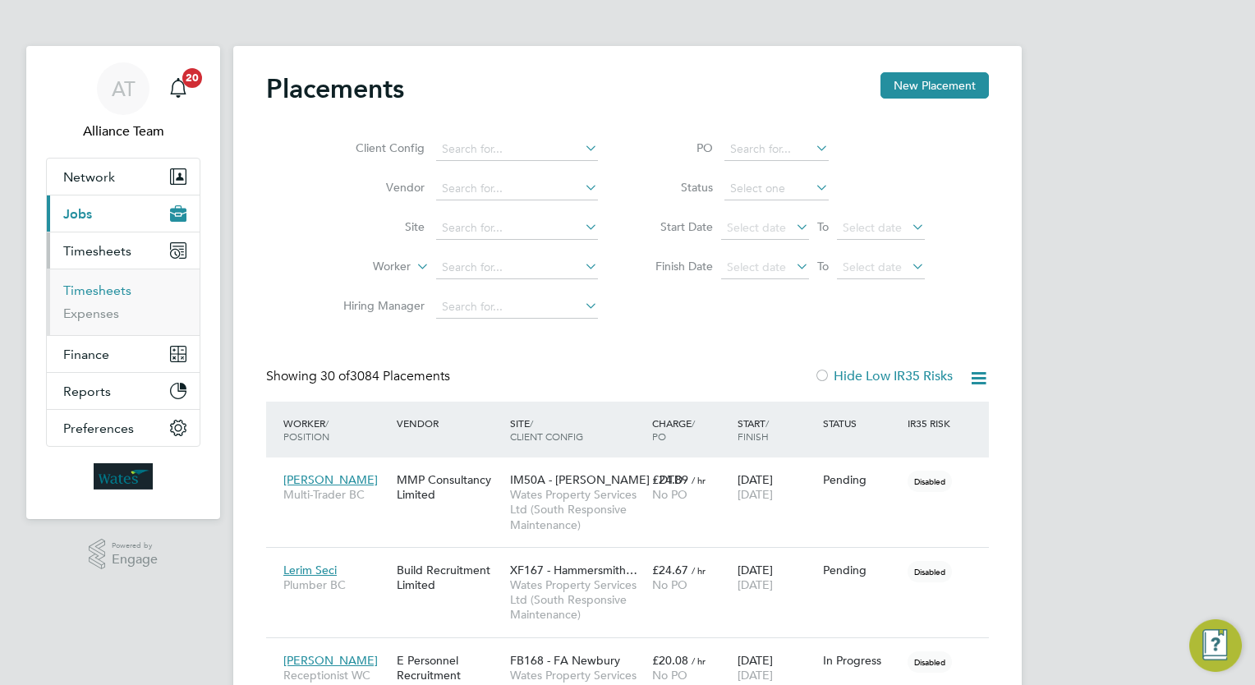
click at [105, 286] on link "Timesheets" at bounding box center [97, 291] width 68 height 16
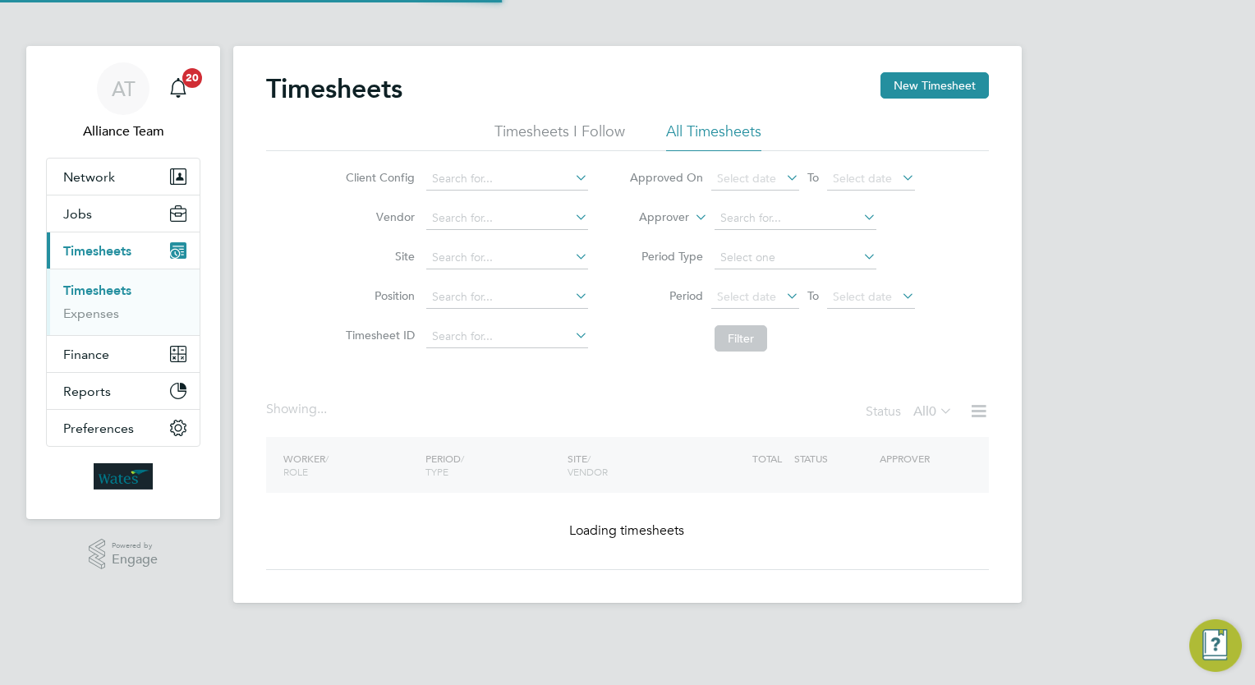
click at [692, 215] on icon at bounding box center [692, 212] width 0 height 15
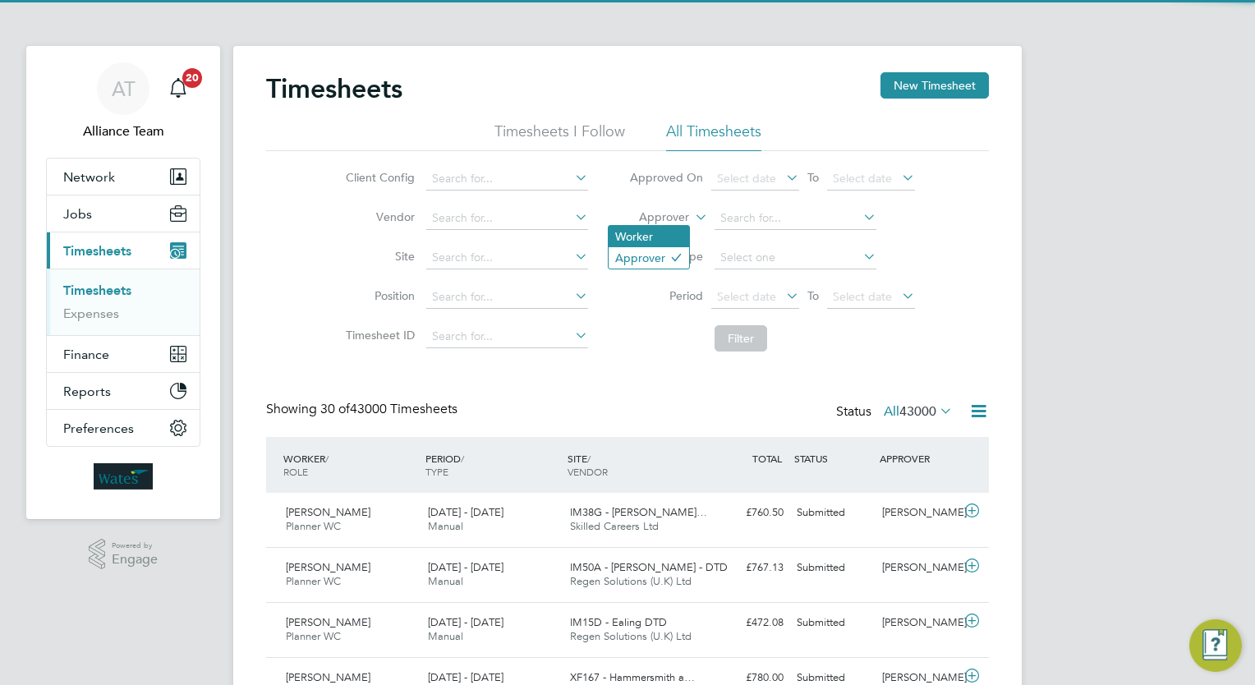
click at [656, 226] on li "Worker" at bounding box center [649, 236] width 81 height 21
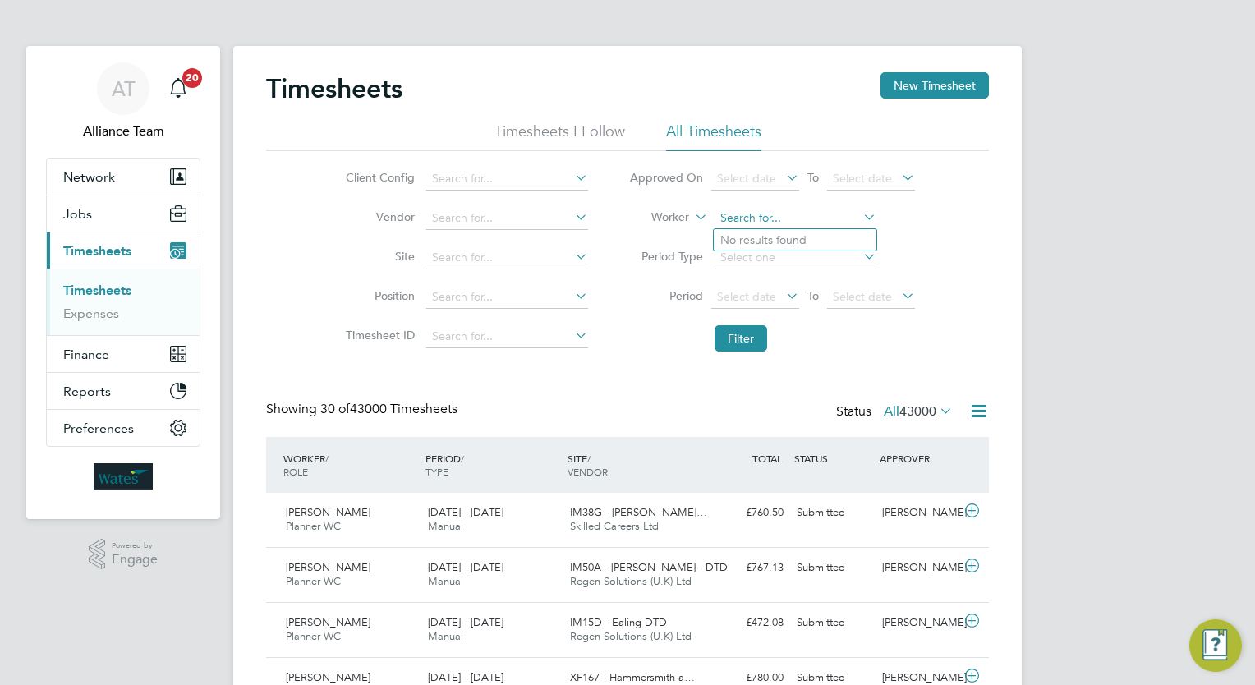
click at [725, 221] on input at bounding box center [796, 218] width 162 height 23
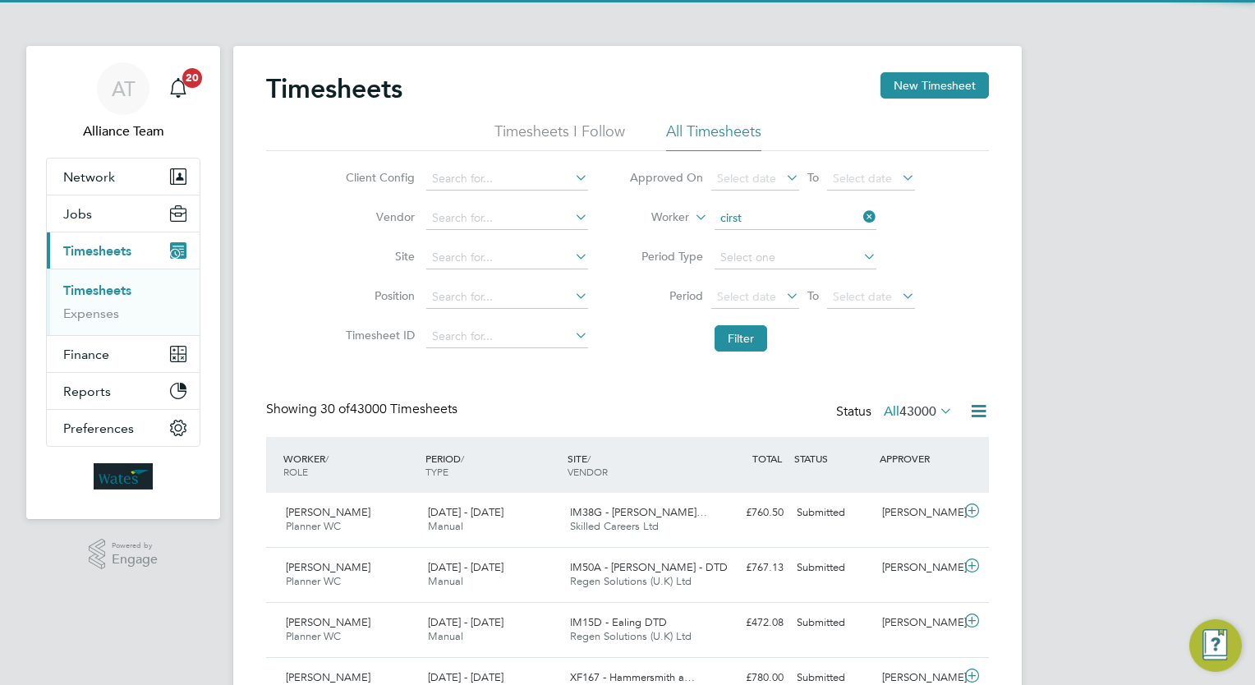
click at [746, 233] on li "Alexandru Cirst ea" at bounding box center [795, 240] width 163 height 22
type input "[PERSON_NAME]"
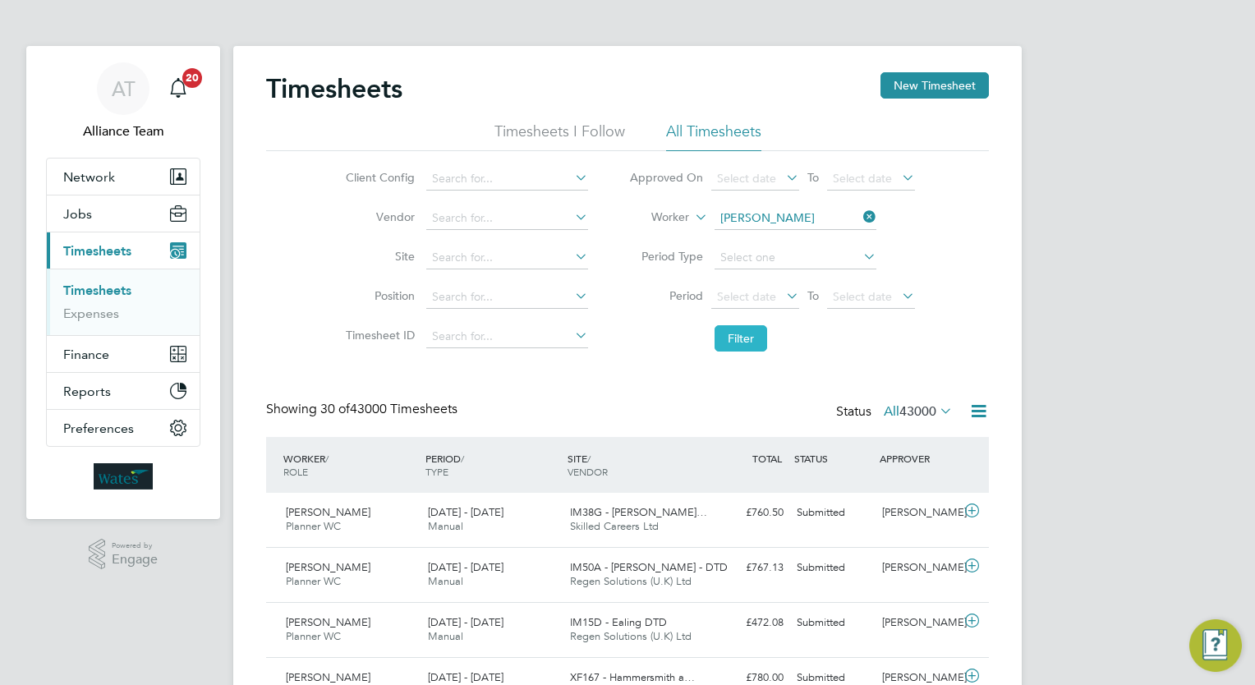
click at [757, 336] on button "Filter" at bounding box center [741, 338] width 53 height 26
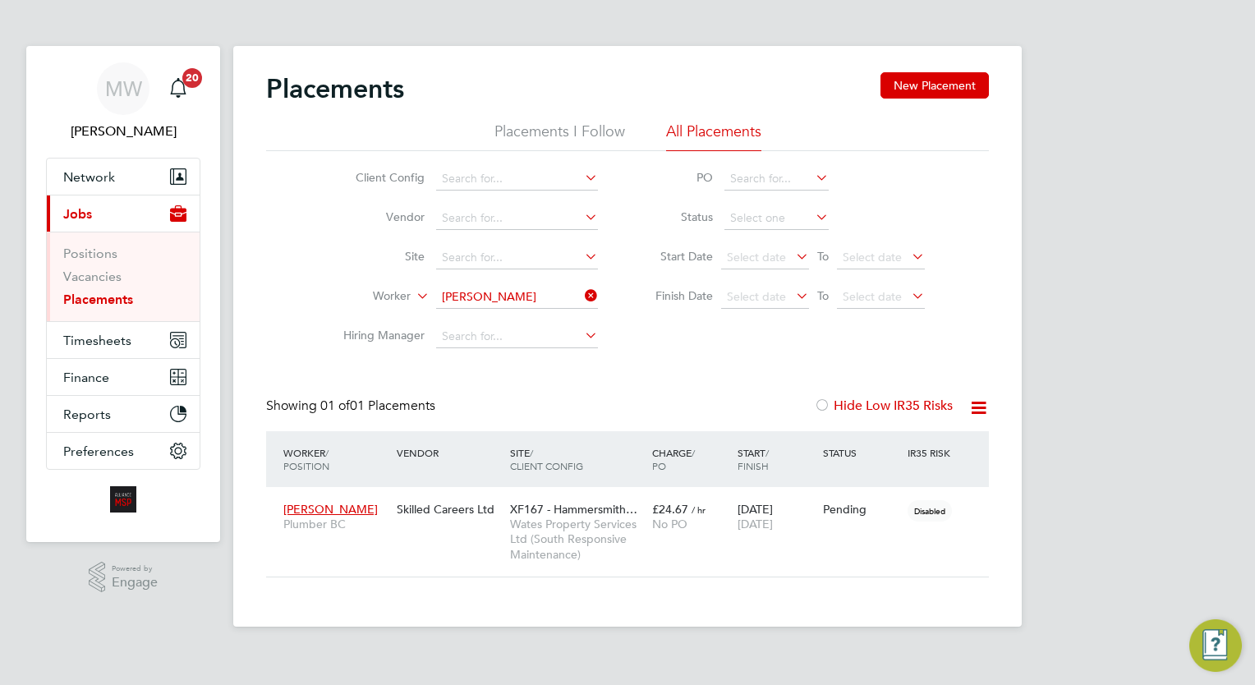
scroll to position [77, 143]
click at [582, 292] on icon at bounding box center [582, 295] width 0 height 23
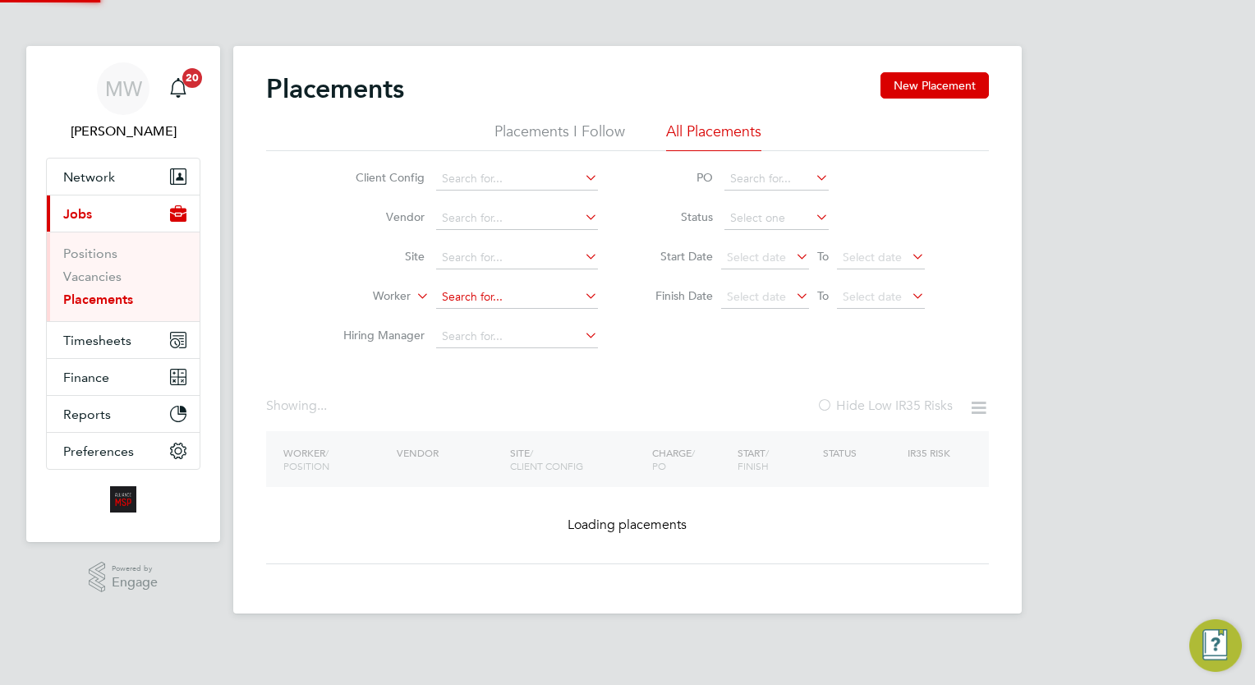
click at [536, 290] on input at bounding box center [517, 297] width 162 height 23
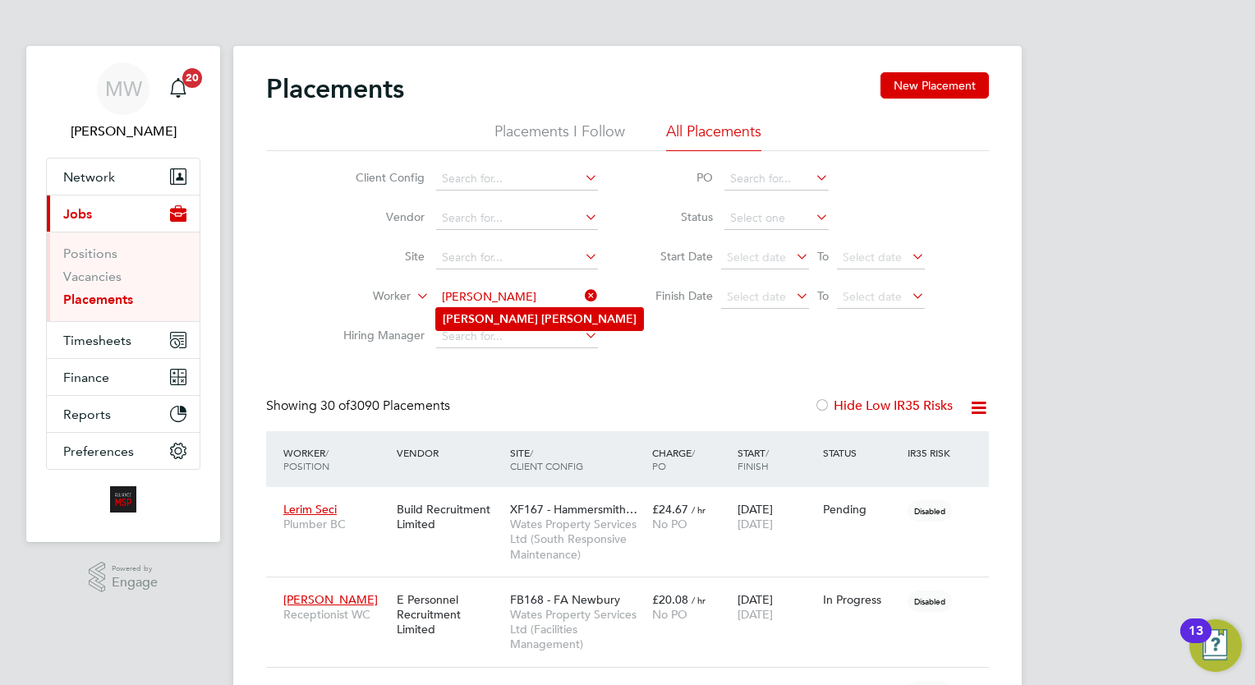
click at [529, 329] on li "Gaston Edwards" at bounding box center [539, 319] width 207 height 22
type input "Gaston Edwards"
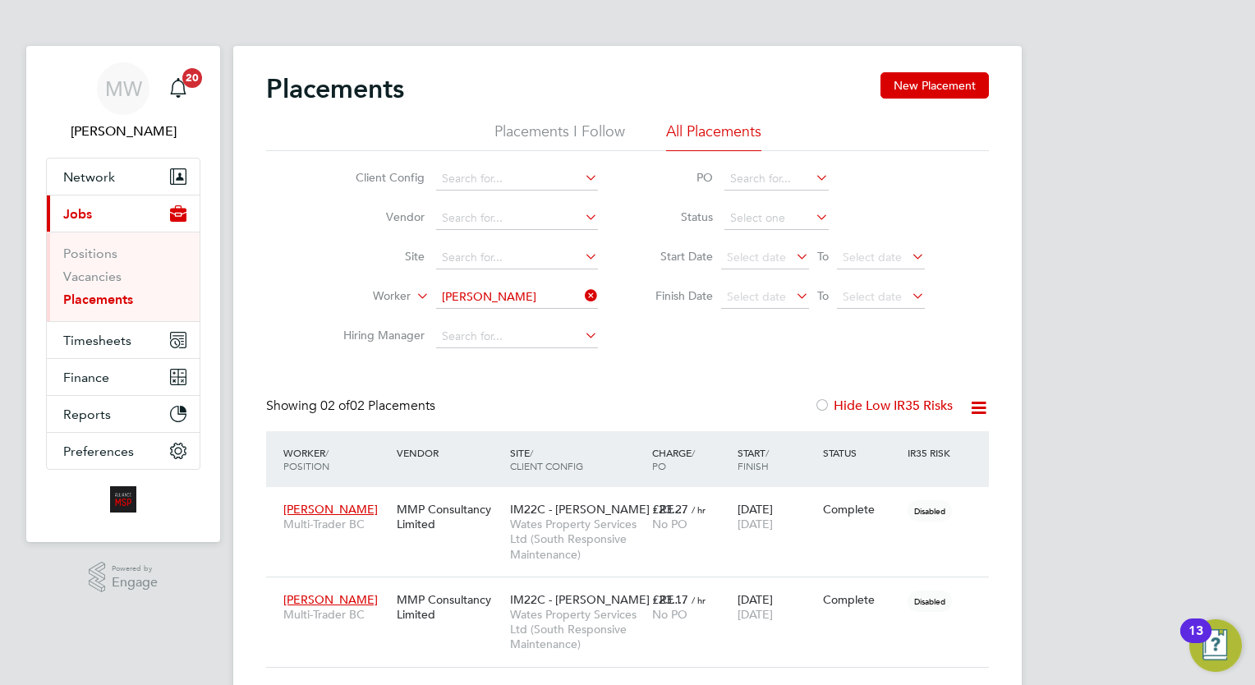
click at [1213, 373] on div "MW Megan Westlotorn Notifications 20 Applications: Network Team Members Busines…" at bounding box center [627, 372] width 1255 height 744
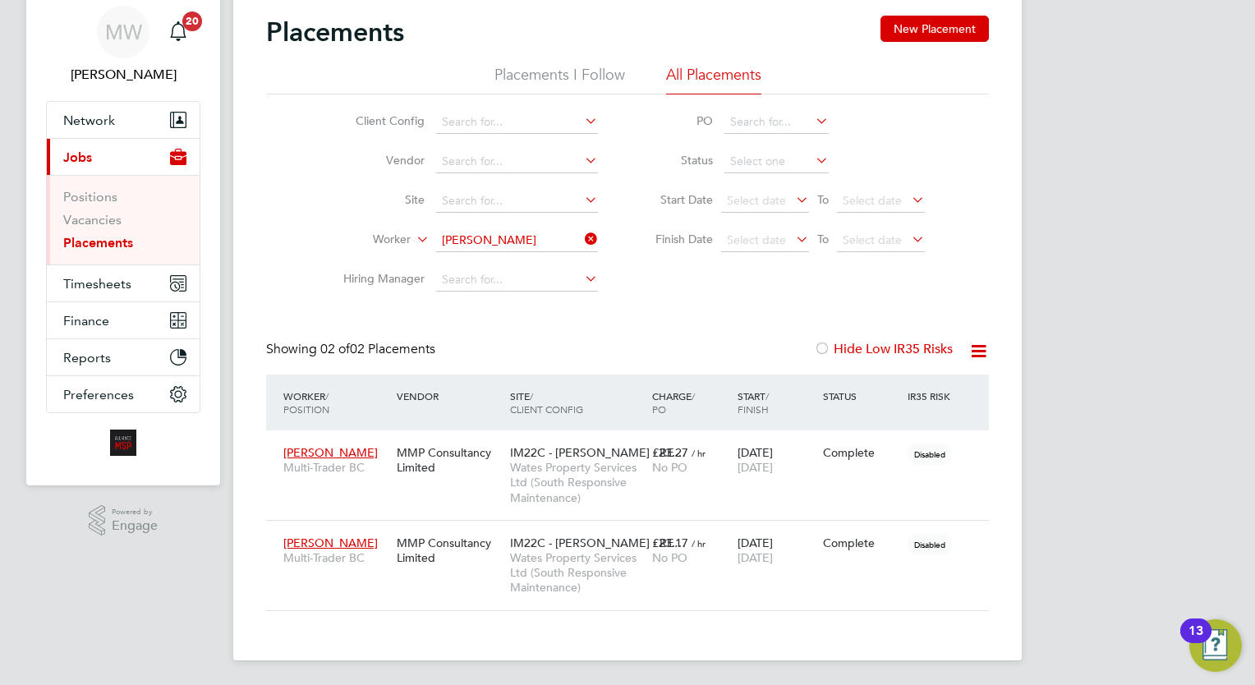
click at [1066, 605] on div "MW Megan Westlotorn Notifications 20 Applications: Network Team Members Busines…" at bounding box center [627, 315] width 1255 height 744
click at [1186, 312] on div "MW Megan Westlotorn Notifications 20 Applications: Network Team Members Busines…" at bounding box center [627, 315] width 1255 height 744
click at [1150, 406] on div "MW Megan Westlotorn Notifications 20 Applications: Network Team Members Busines…" at bounding box center [627, 315] width 1255 height 744
click at [1150, 385] on div "MW Megan Westlotorn Notifications 20 Applications: Network Team Members Busines…" at bounding box center [627, 315] width 1255 height 744
drag, startPoint x: 1134, startPoint y: 368, endPoint x: 826, endPoint y: 722, distance: 468.8
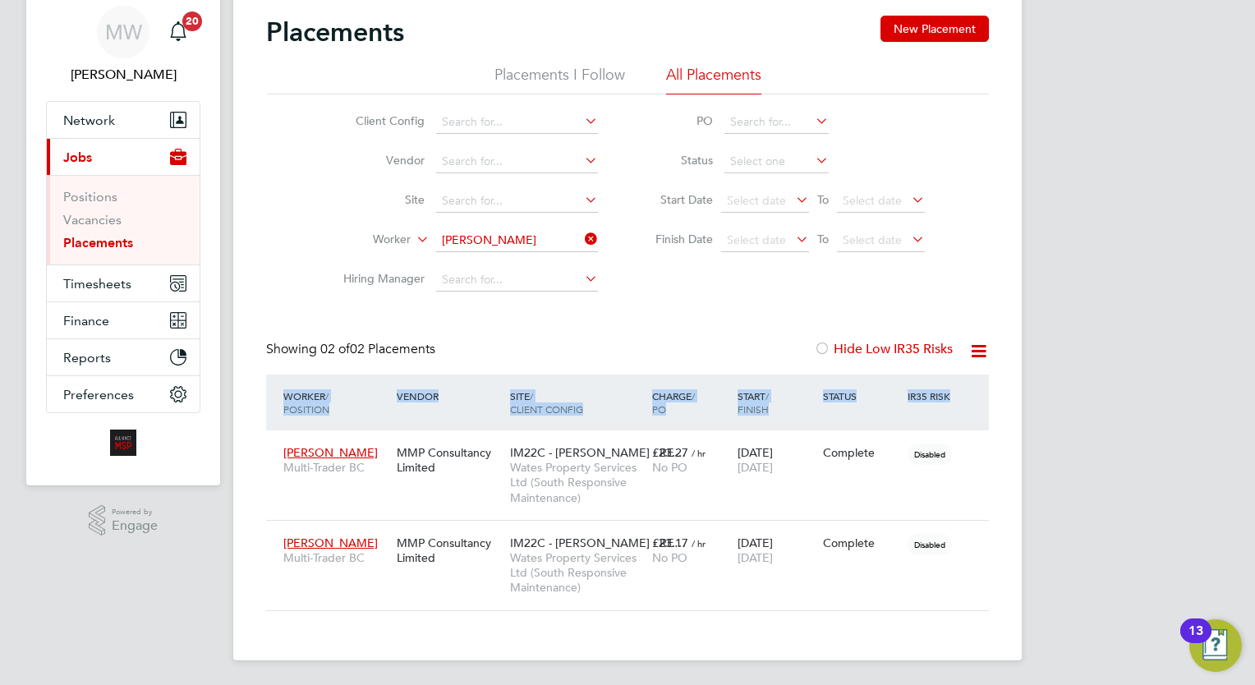
click at [826, 684] on html "MW Megan Westlotorn Notifications 20 Applications: Network Team Members Busines…" at bounding box center [627, 315] width 1255 height 744
click at [1105, 466] on div "MW Megan Westlotorn Notifications 20 Applications: Network Team Members Busines…" at bounding box center [627, 315] width 1255 height 744
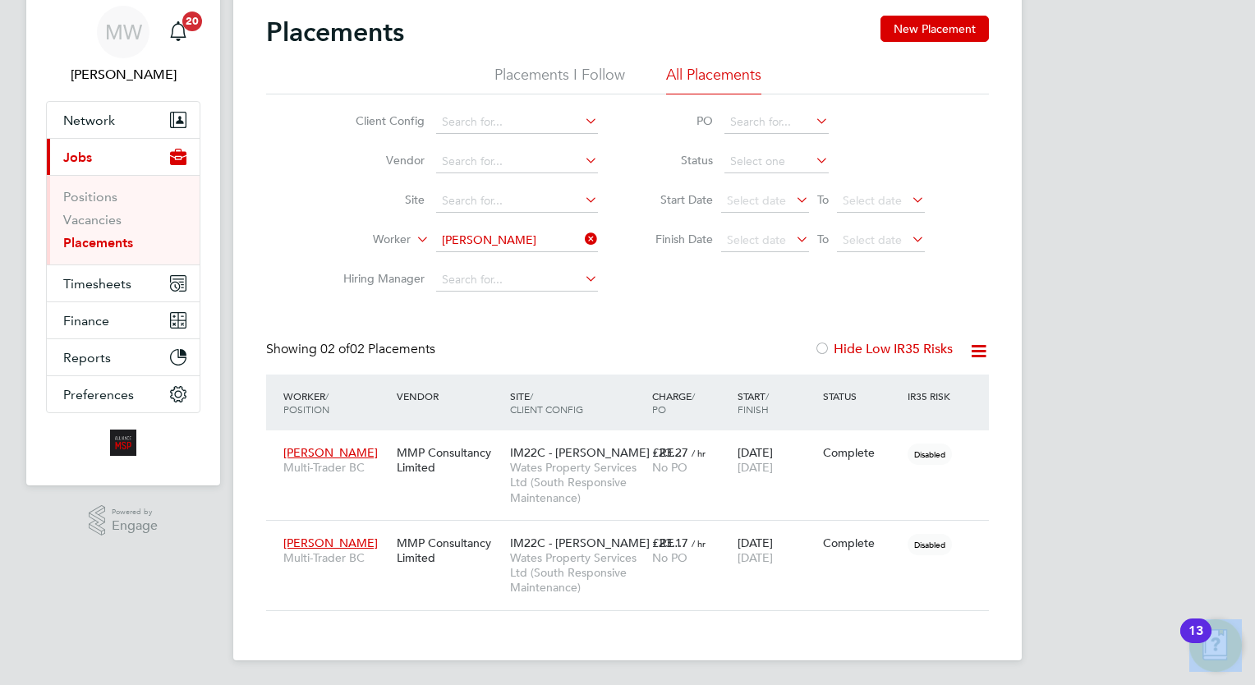
drag, startPoint x: 1105, startPoint y: 466, endPoint x: 801, endPoint y: 727, distance: 400.8
click at [801, 684] on html "MW Megan Westlotorn Notifications 20 Applications: Network Team Members Busines…" at bounding box center [627, 315] width 1255 height 744
click at [1153, 486] on div "MW Megan Westlotorn Notifications 20 Applications: Network Team Members Busines…" at bounding box center [627, 315] width 1255 height 744
click at [787, 629] on div "Placements New Placement Placements I Follow All Placements Client Config Vendo…" at bounding box center [627, 324] width 789 height 671
click at [1116, 586] on div "MW Megan Westlotorn Notifications 20 Applications: Network Team Members Busines…" at bounding box center [627, 315] width 1255 height 744
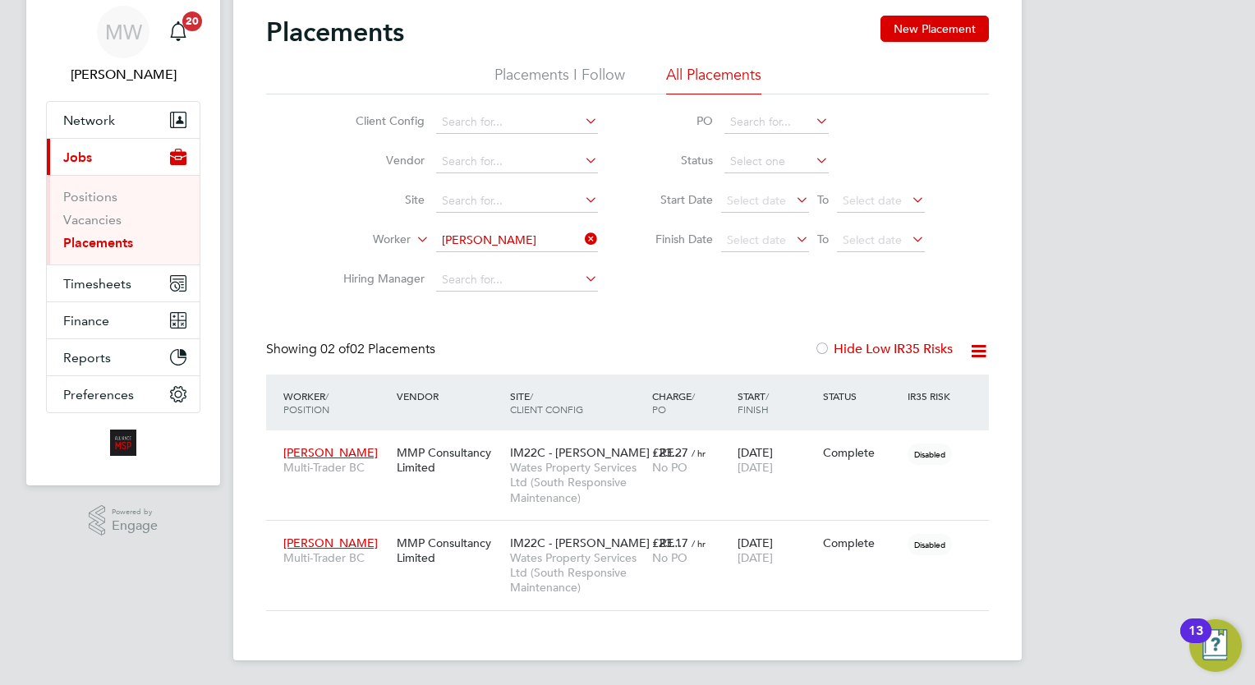
click at [1194, 416] on div "MW Megan Westlotorn Notifications 20 Applications: Network Team Members Busines…" at bounding box center [627, 315] width 1255 height 744
click at [1151, 448] on div "MW Megan Westlotorn Notifications 20 Applications: Network Team Members Busines…" at bounding box center [627, 315] width 1255 height 744
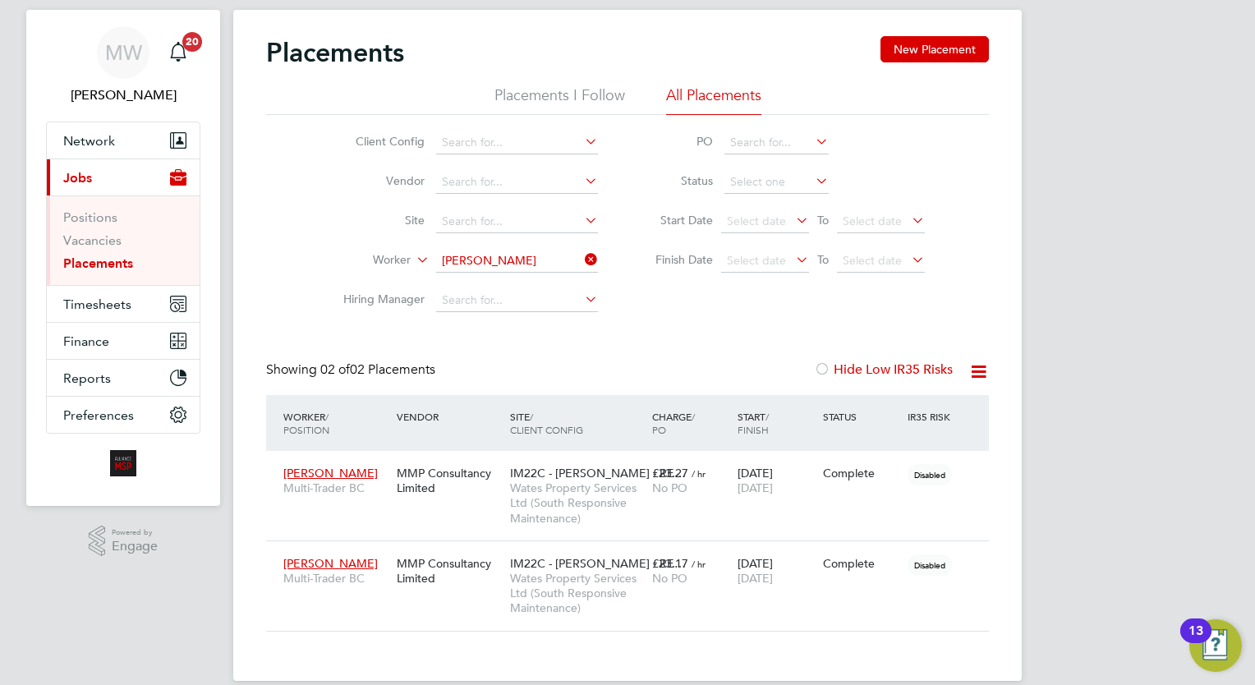
click at [854, 337] on div "Placements New Placement Placements I Follow All Placements Client Config Vendo…" at bounding box center [627, 334] width 723 height 596
click at [582, 261] on icon at bounding box center [582, 259] width 0 height 23
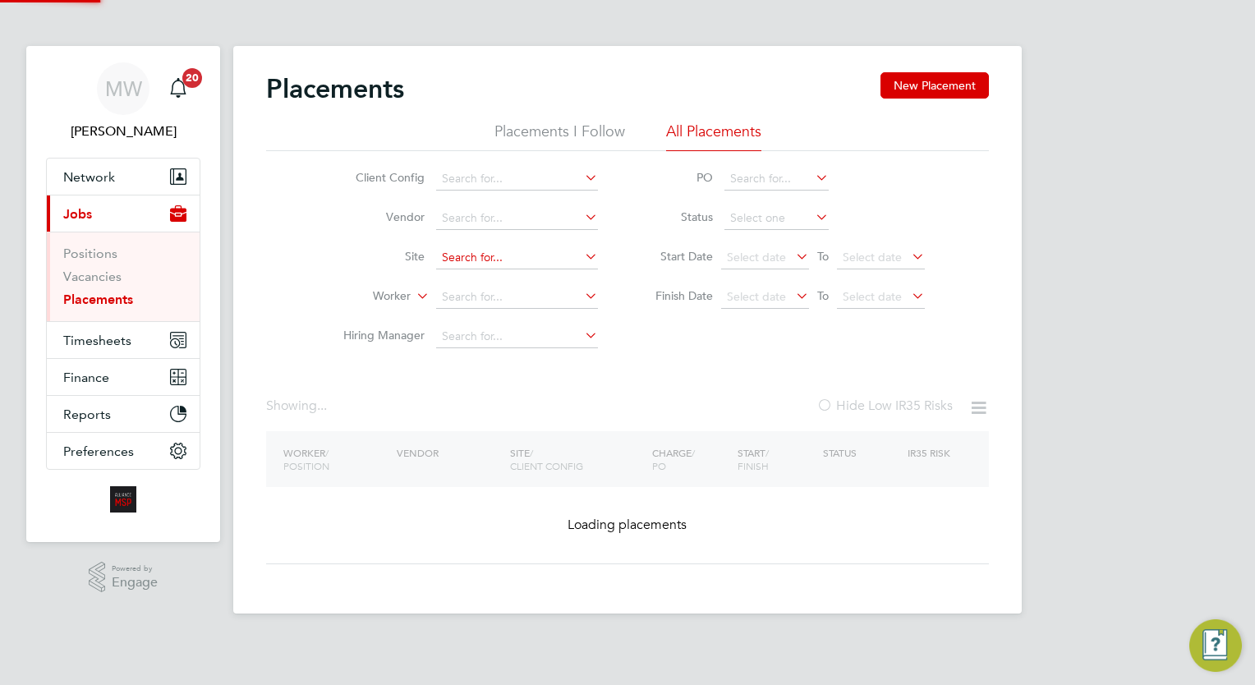
click at [539, 257] on input at bounding box center [517, 257] width 162 height 23
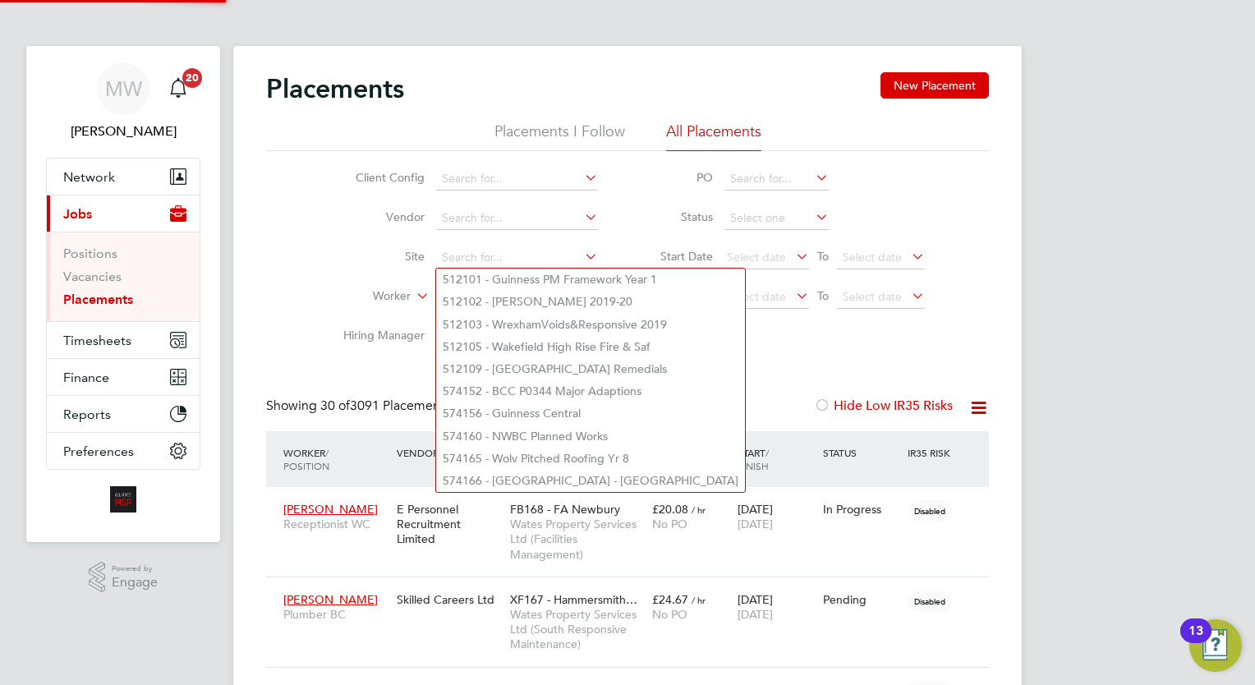
scroll to position [7, 7]
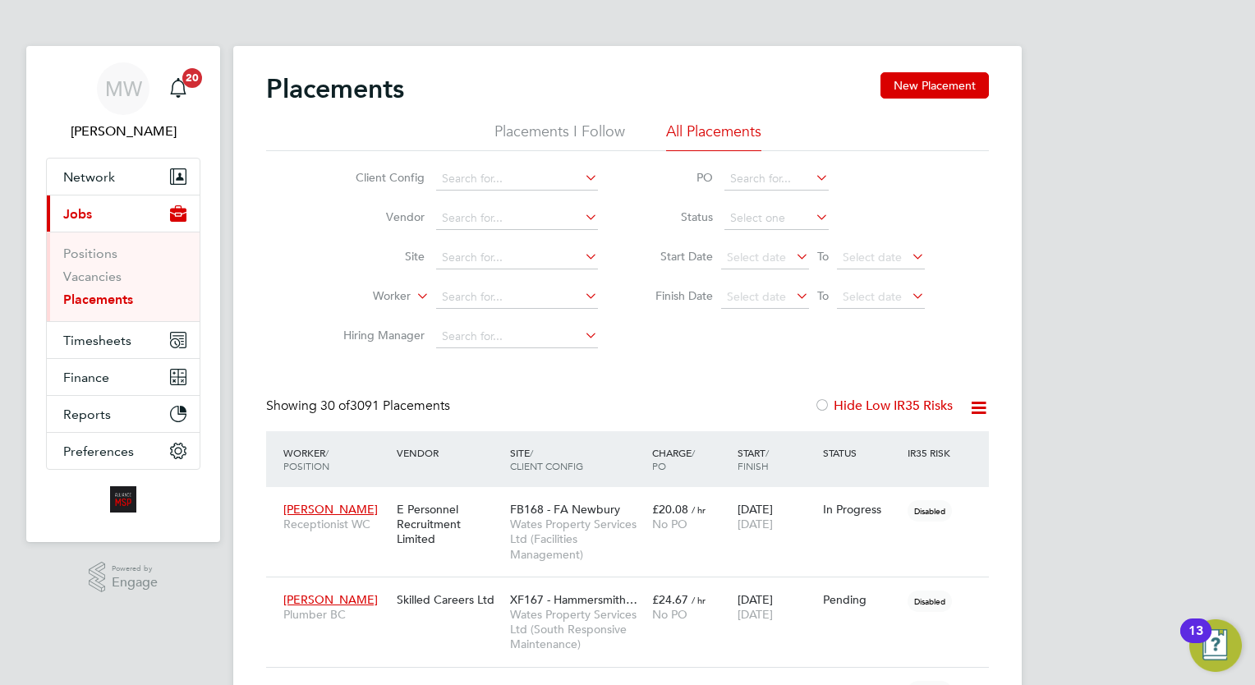
click at [344, 288] on li "Worker" at bounding box center [464, 297] width 309 height 39
click at [481, 303] on input at bounding box center [517, 297] width 162 height 23
click at [503, 324] on li "Dmy tro Tytarchuk" at bounding box center [517, 319] width 163 height 22
type input "Dmytro Tytarchuk"
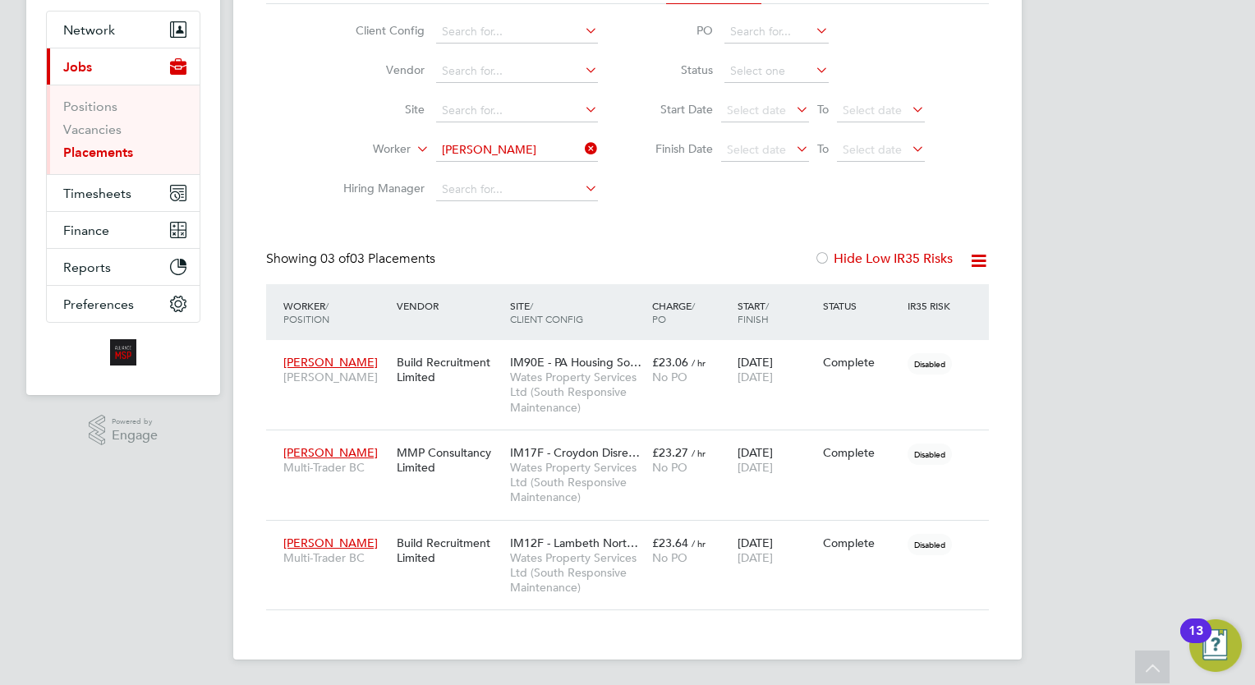
click at [1104, 348] on div "MW Megan Westlotorn Notifications 20 Applications: Network Team Members Busines…" at bounding box center [627, 269] width 1255 height 833
click at [582, 151] on icon at bounding box center [582, 148] width 0 height 23
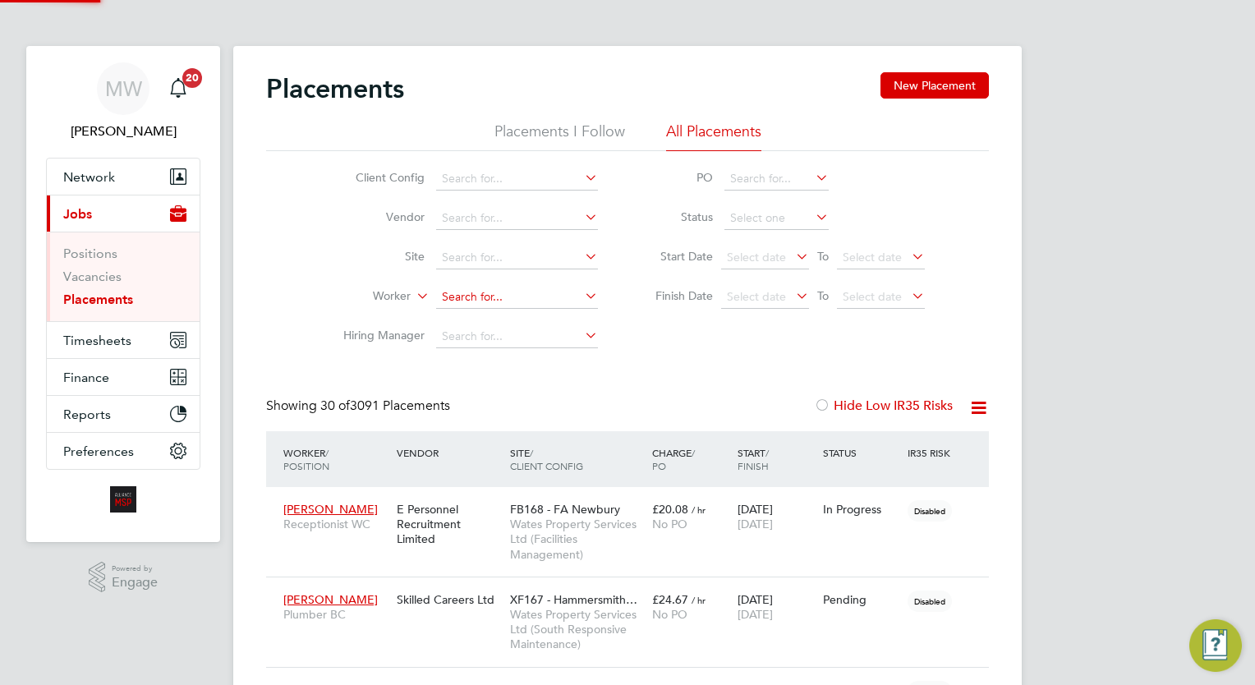
scroll to position [7, 7]
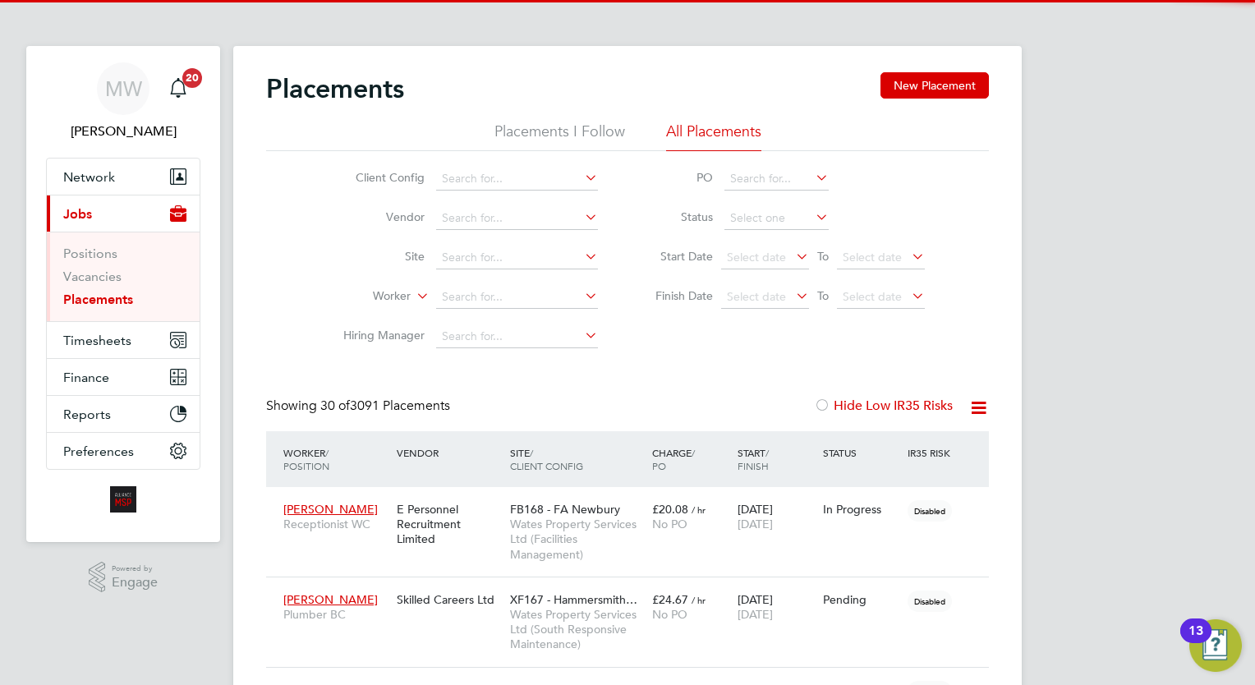
click at [477, 278] on li "Worker" at bounding box center [464, 297] width 309 height 39
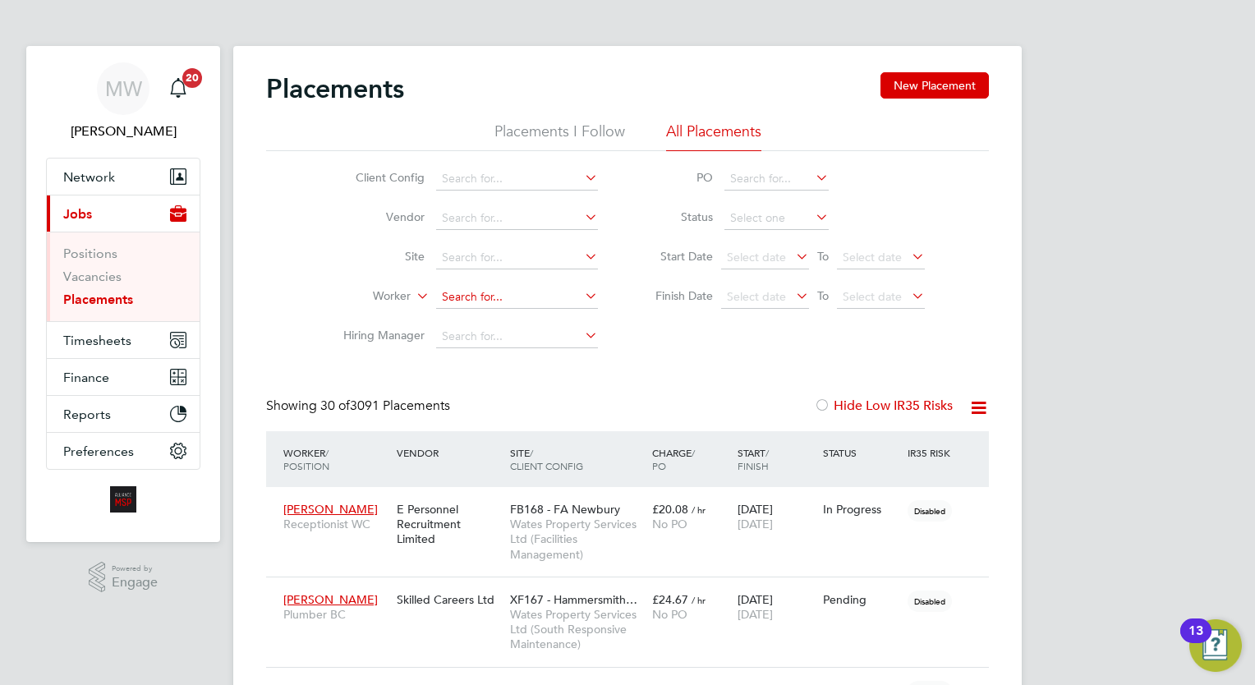
click at [484, 291] on input at bounding box center [517, 297] width 162 height 23
click at [532, 315] on li "Charlie Bill ingham" at bounding box center [547, 319] width 223 height 22
type input "Charlie Billingham"
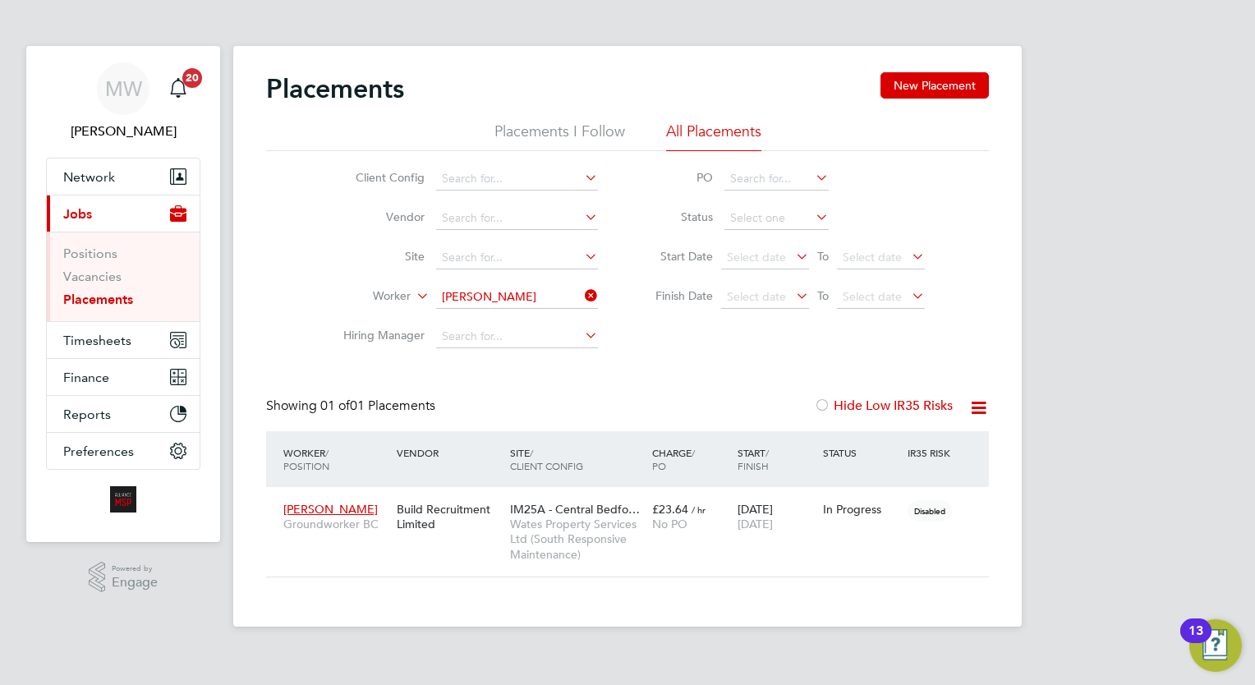
click at [582, 296] on icon at bounding box center [582, 295] width 0 height 23
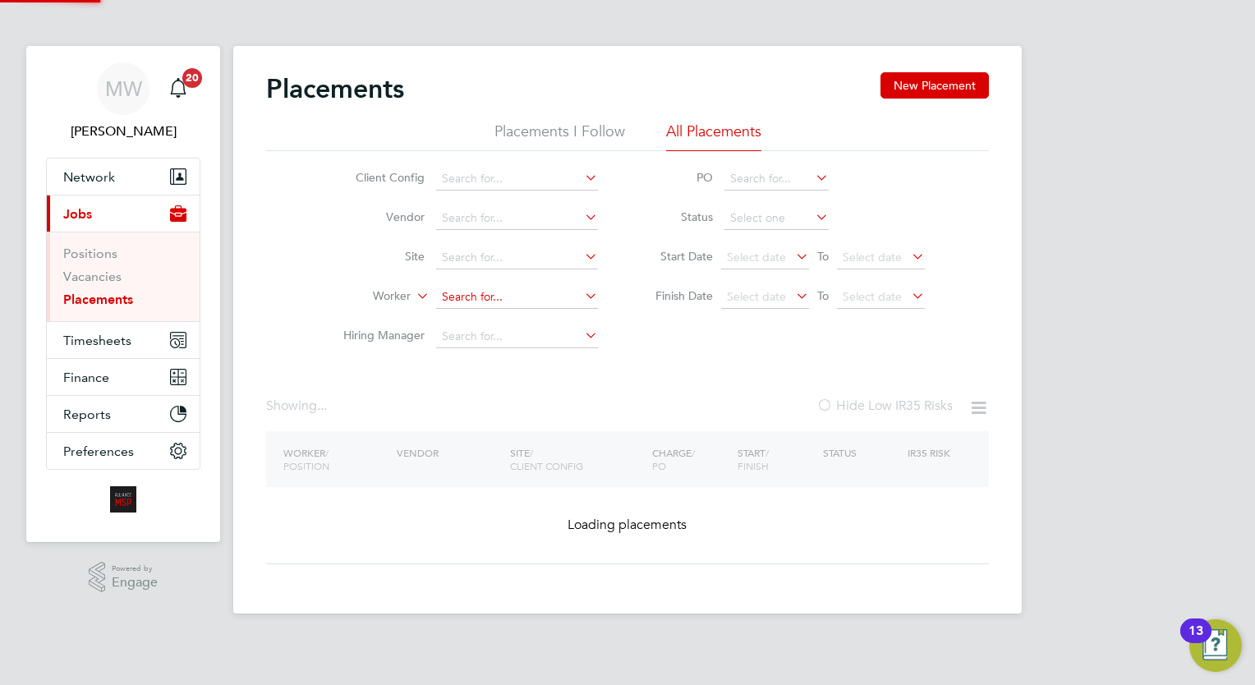
click at [536, 296] on input at bounding box center [517, 297] width 162 height 23
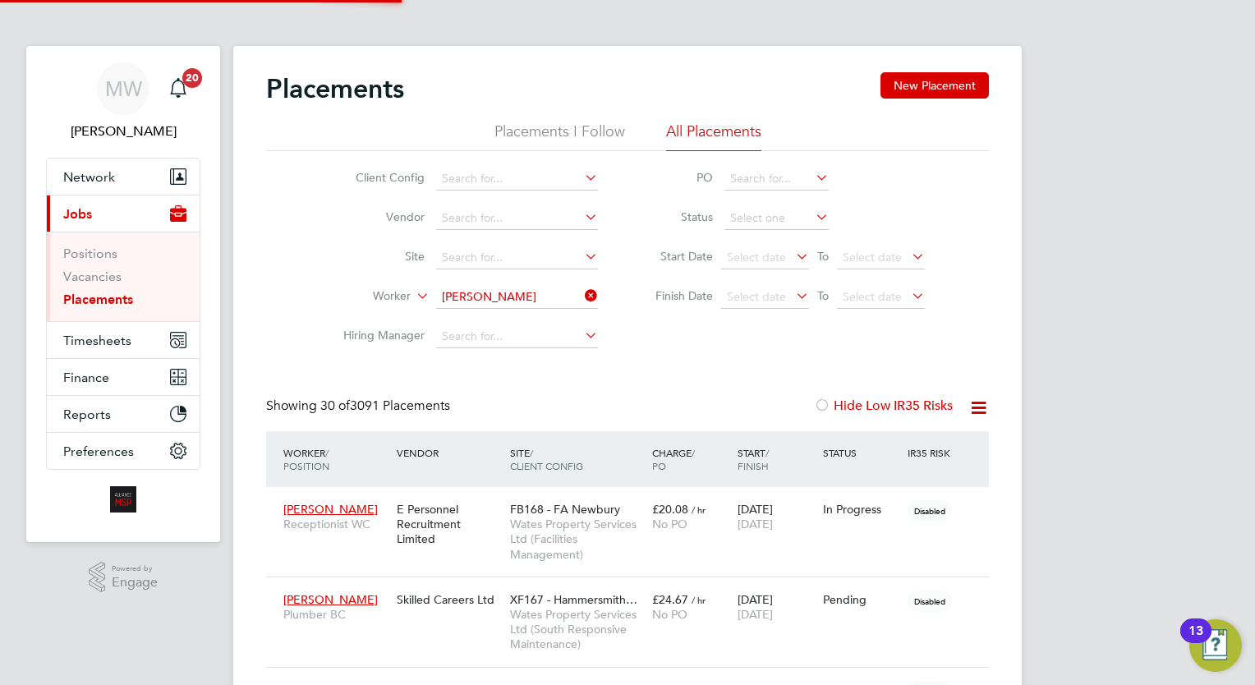
click at [535, 314] on li "Pai g e Lee Gerdeman" at bounding box center [517, 319] width 163 height 22
type input "[PERSON_NAME]"
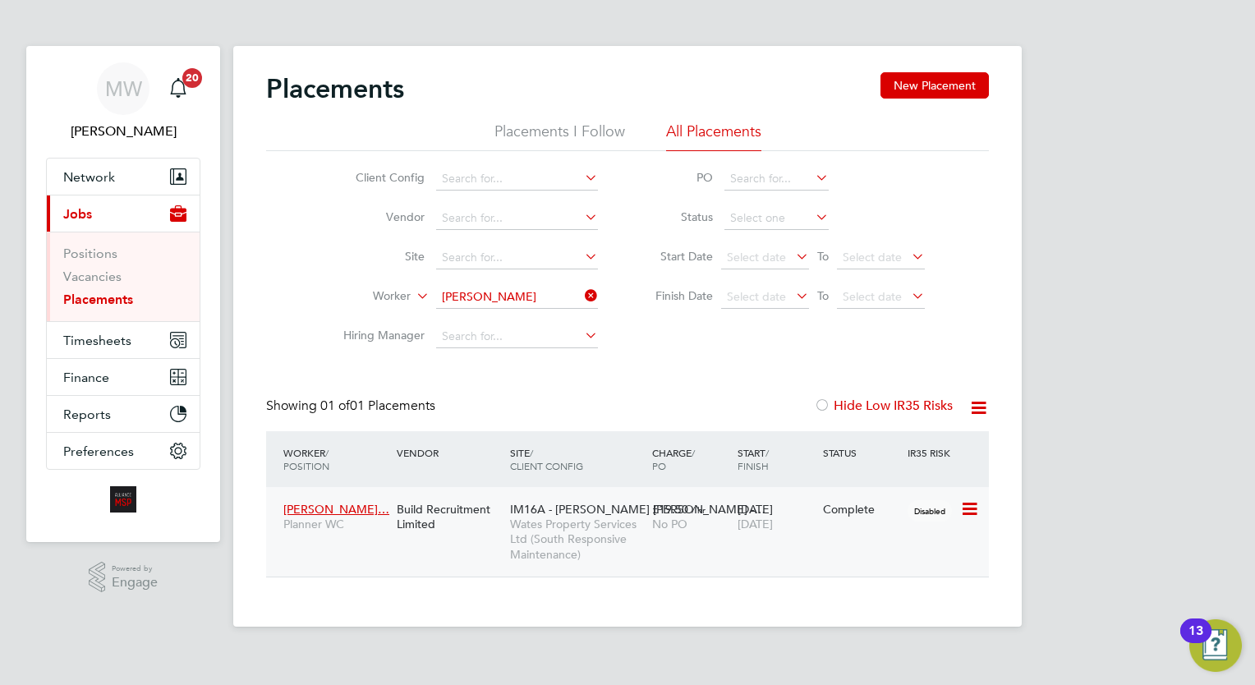
click at [641, 526] on span "Wates Property Services Ltd (South Responsive Maintenance)" at bounding box center [577, 539] width 134 height 45
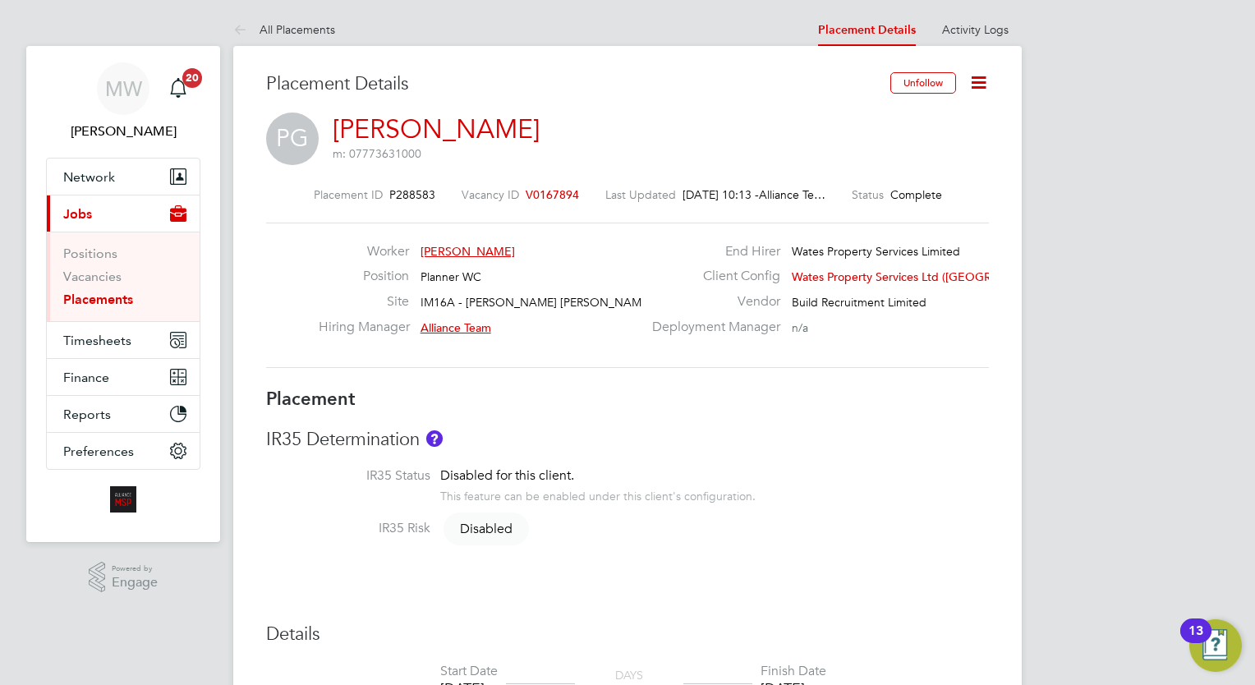
click at [85, 301] on link "Placements" at bounding box center [98, 300] width 70 height 16
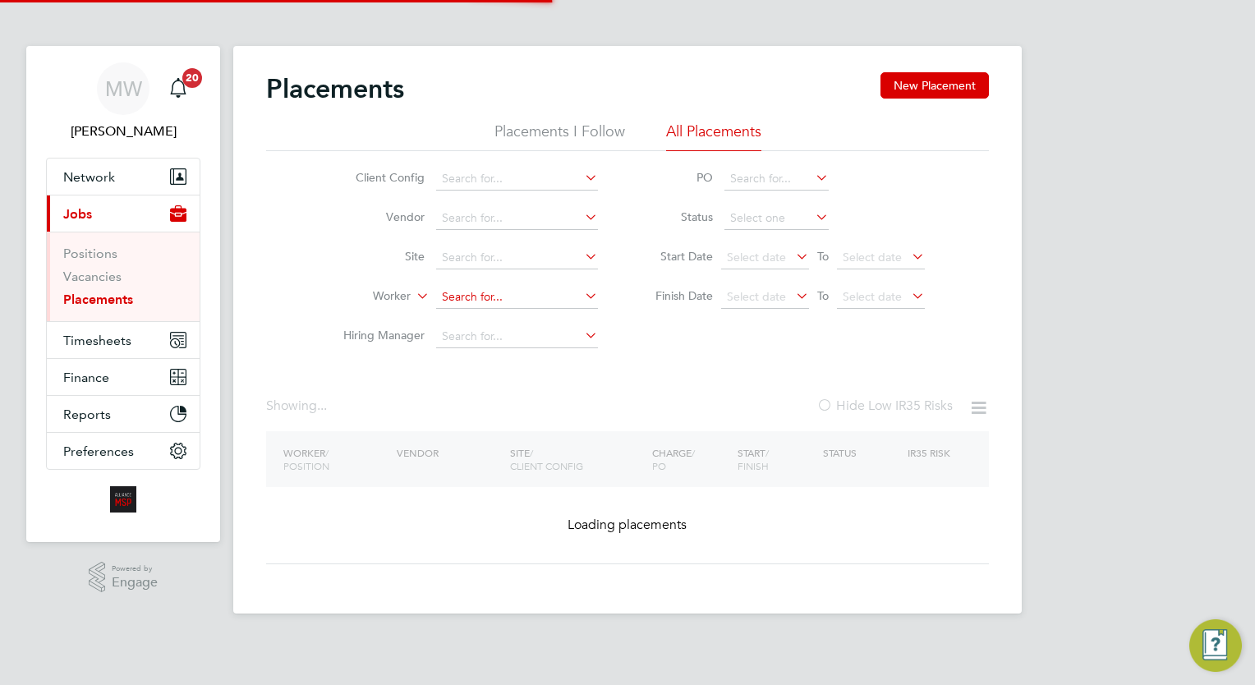
click at [481, 303] on input at bounding box center [517, 297] width 162 height 23
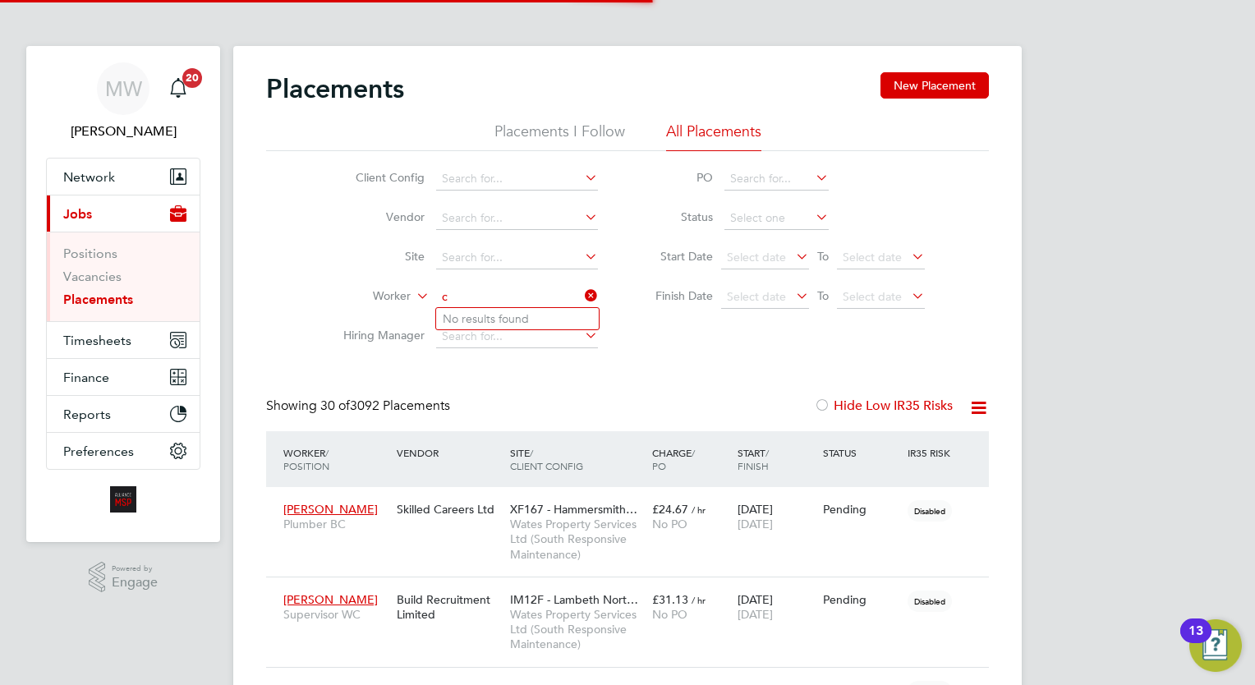
scroll to position [62, 114]
click at [537, 320] on b "Cirstea" at bounding box center [556, 319] width 38 height 14
type input "[PERSON_NAME]"
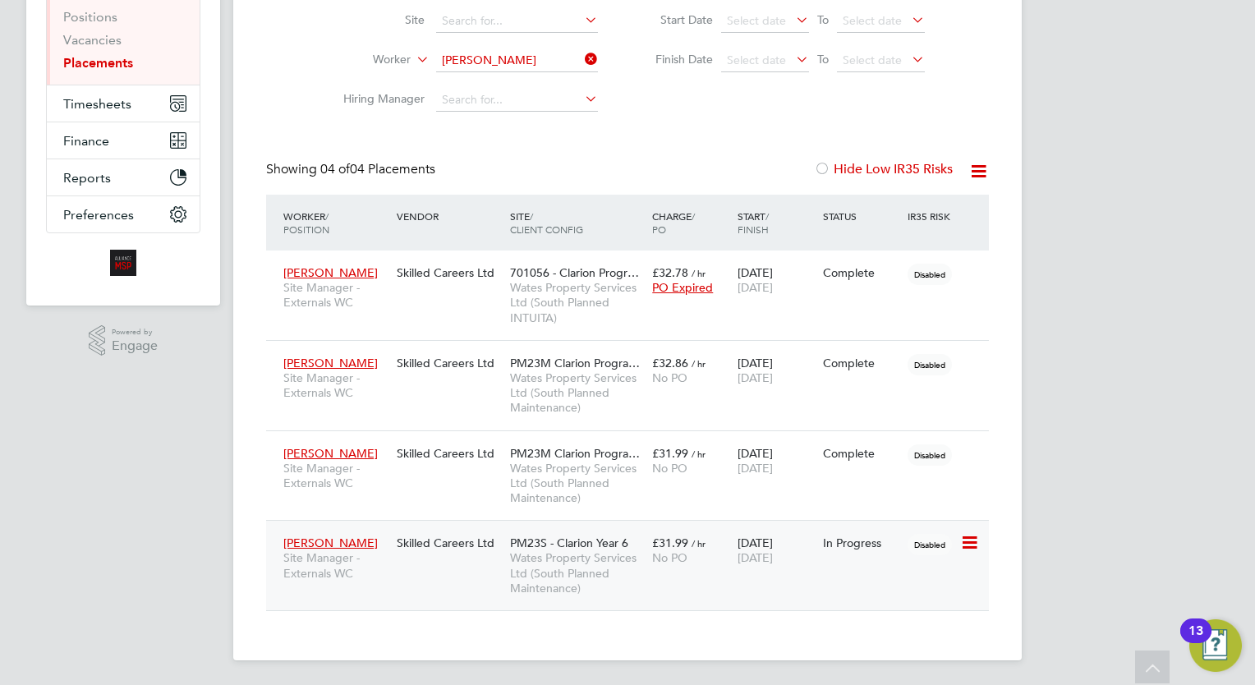
click at [652, 554] on span "No PO" at bounding box center [669, 557] width 35 height 15
